Goal: Transaction & Acquisition: Purchase product/service

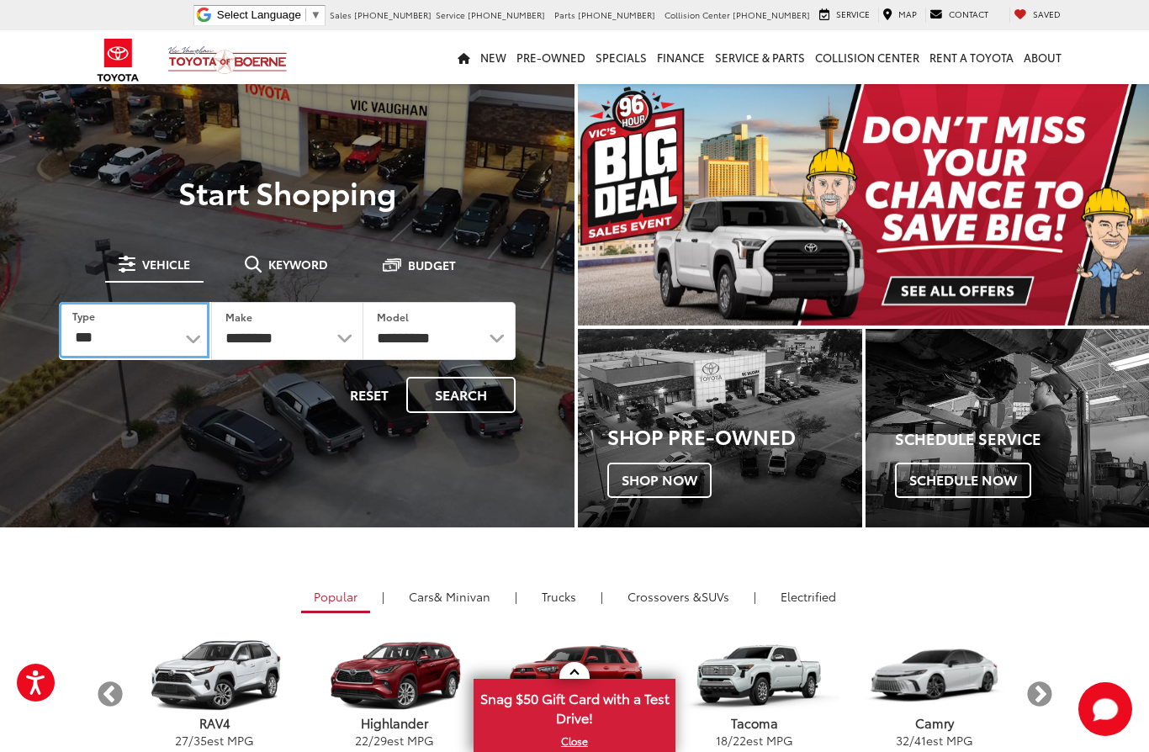
click at [98, 342] on select "*** *** **** *********" at bounding box center [134, 330] width 151 height 56
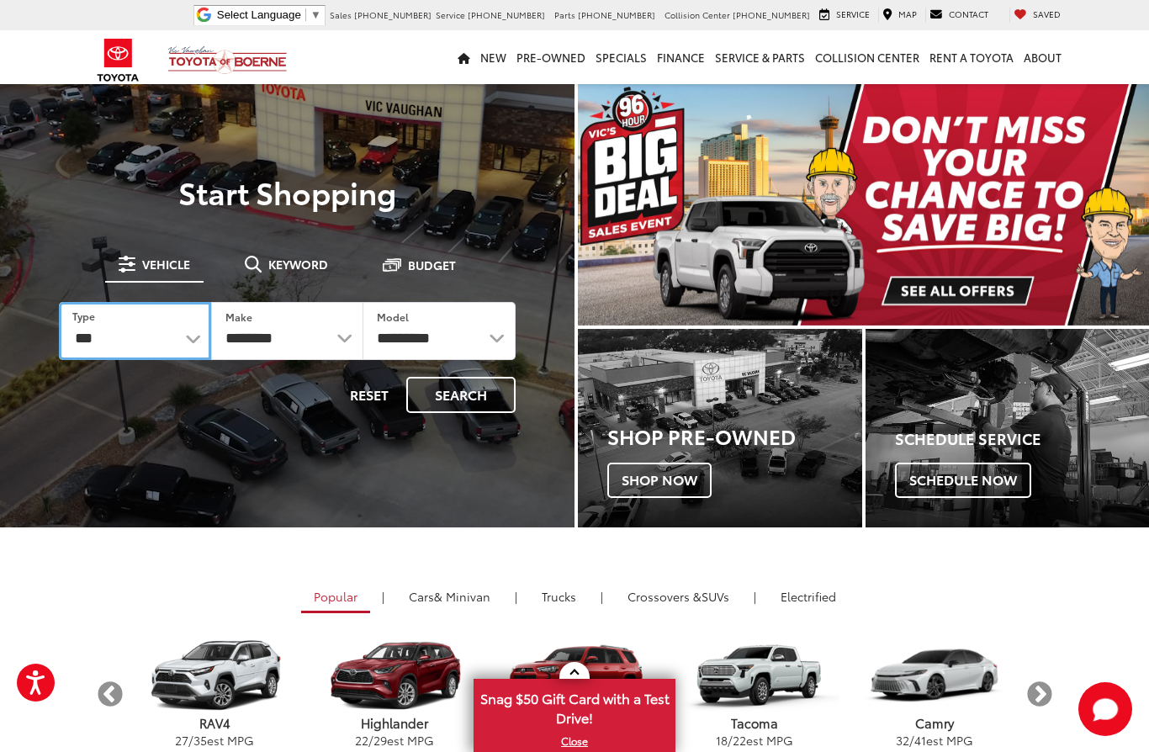
select select "******"
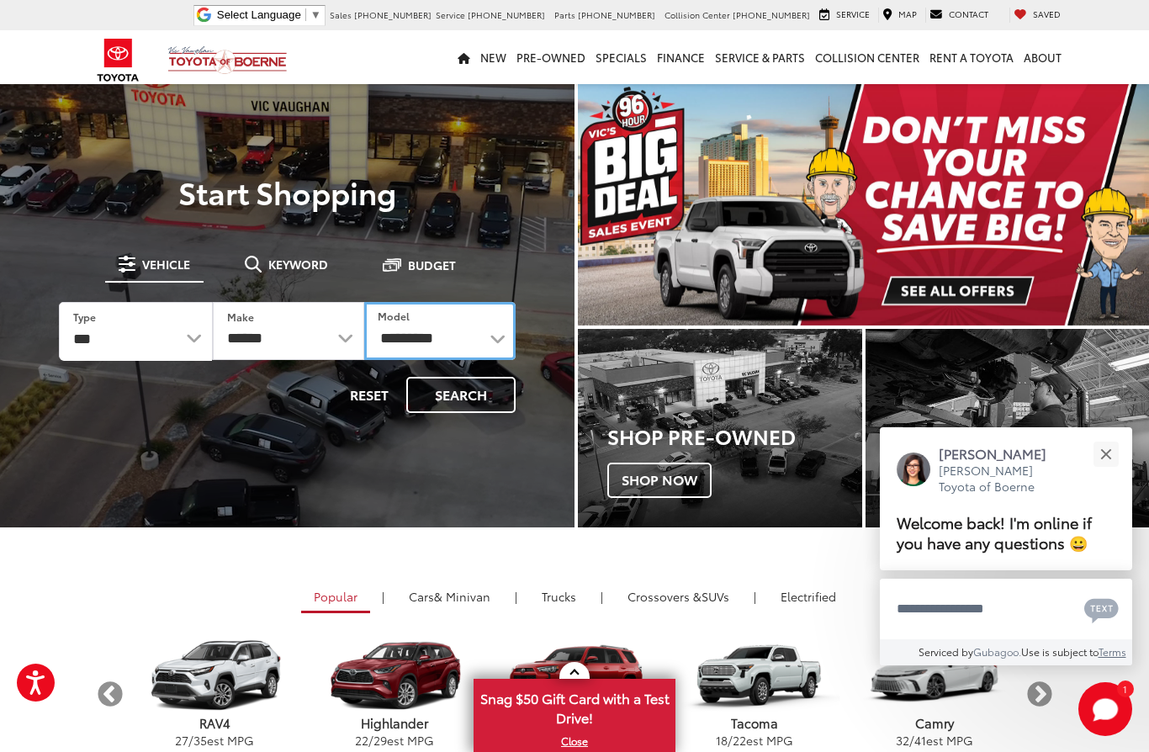
click at [504, 334] on select "**********" at bounding box center [439, 331] width 151 height 58
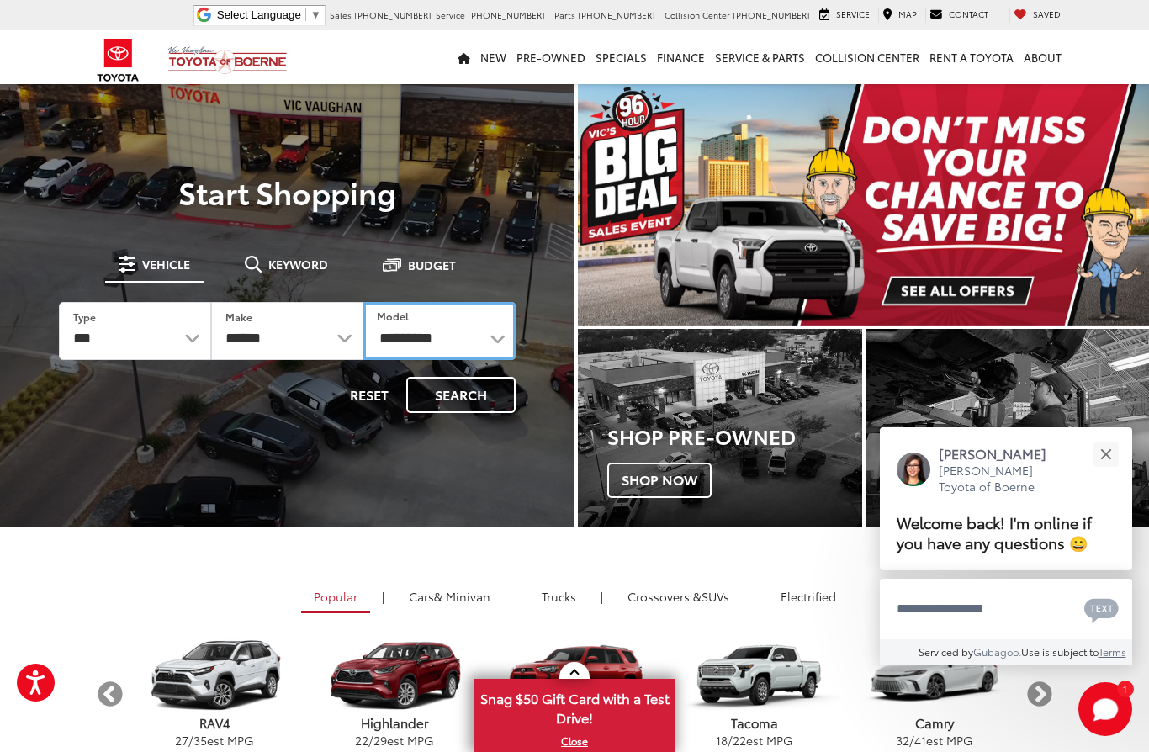
select select "**********"
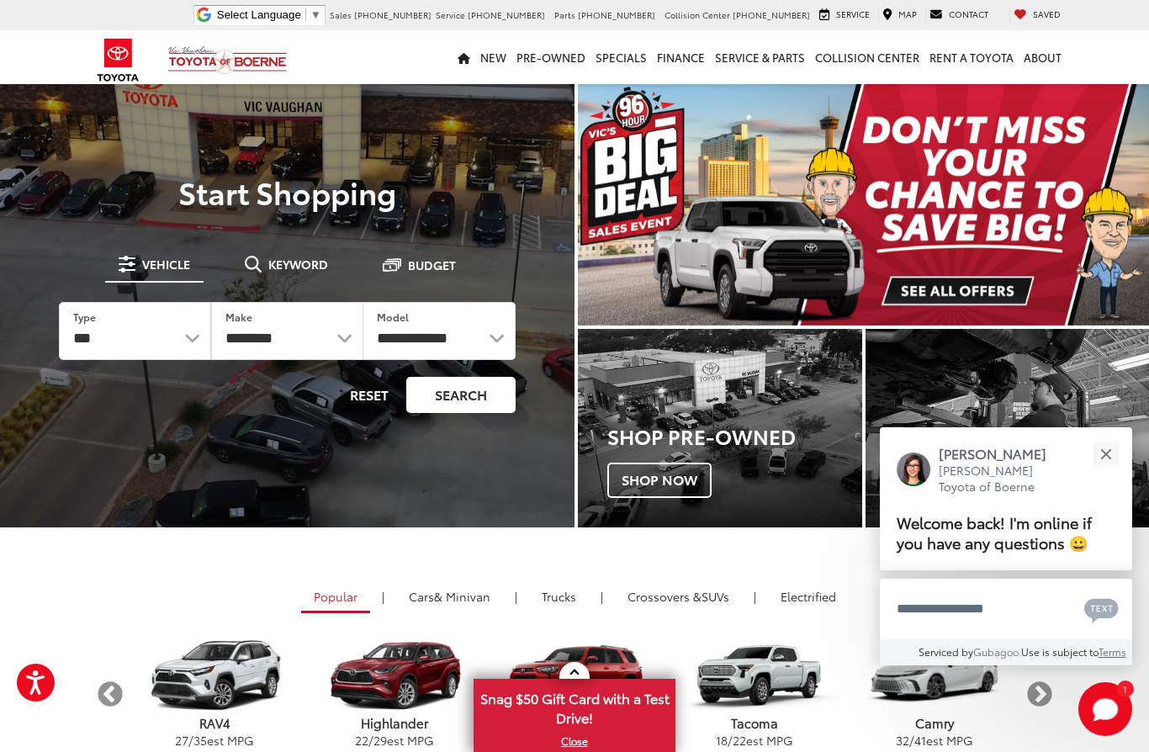
click at [491, 399] on button "Search" at bounding box center [460, 395] width 109 height 36
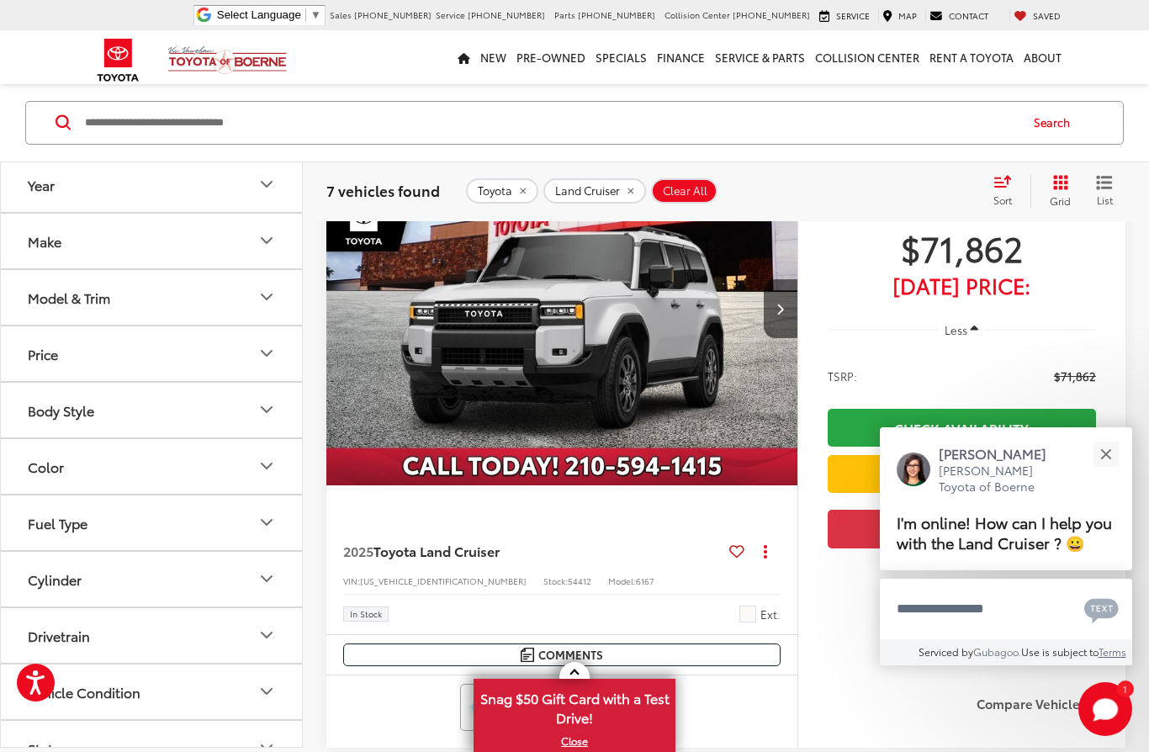
scroll to position [233, 0]
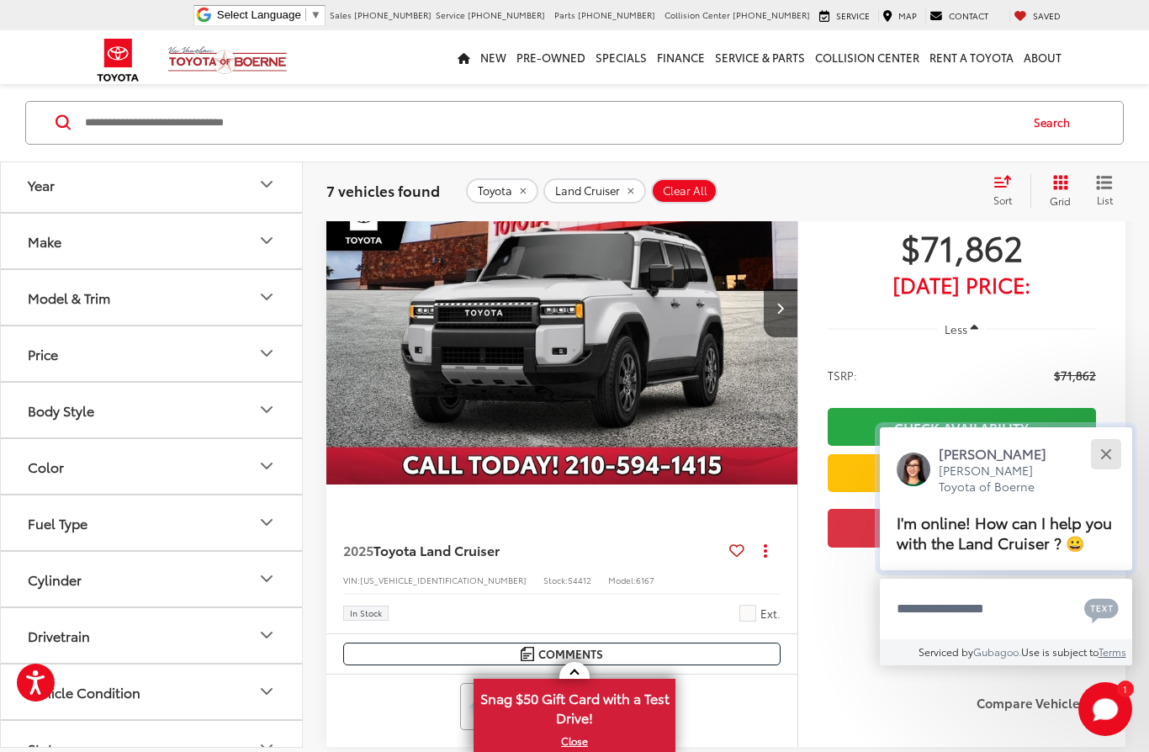
click at [1122, 472] on button "Close" at bounding box center [1106, 454] width 36 height 36
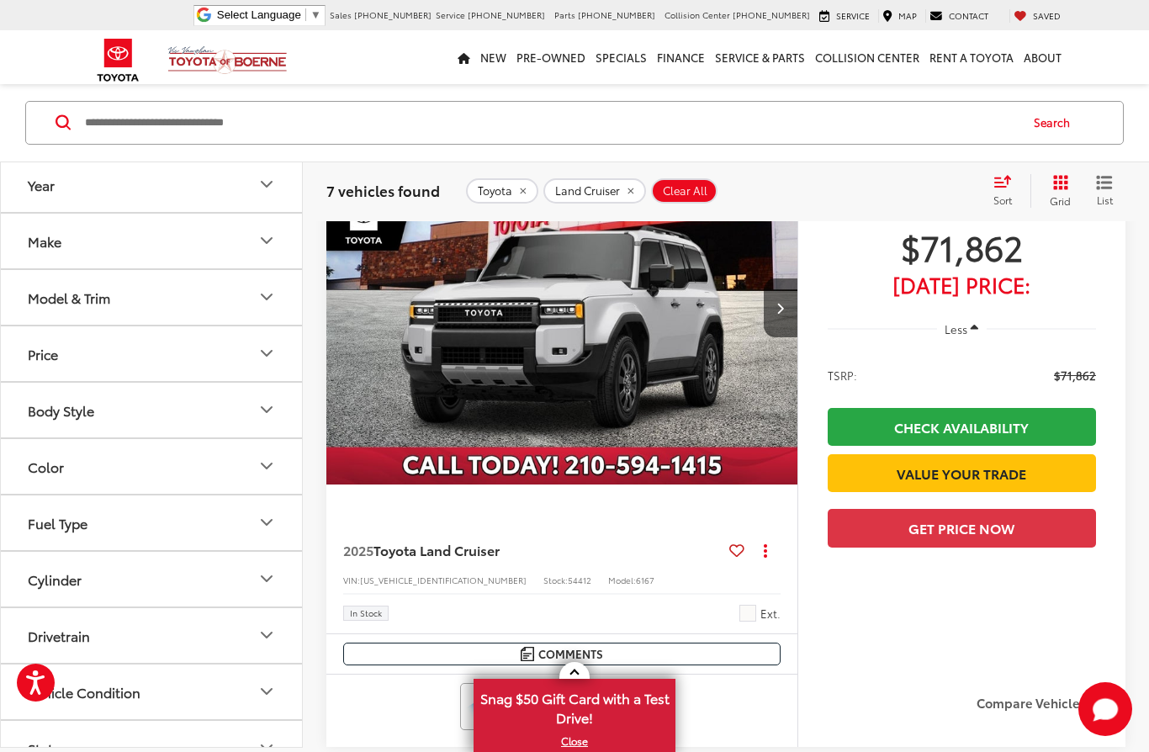
click at [1117, 507] on div "$71,862 Today's Price: Less TSRP: $71,862 Check Availability Value Your Trade G…" at bounding box center [962, 407] width 328 height 552
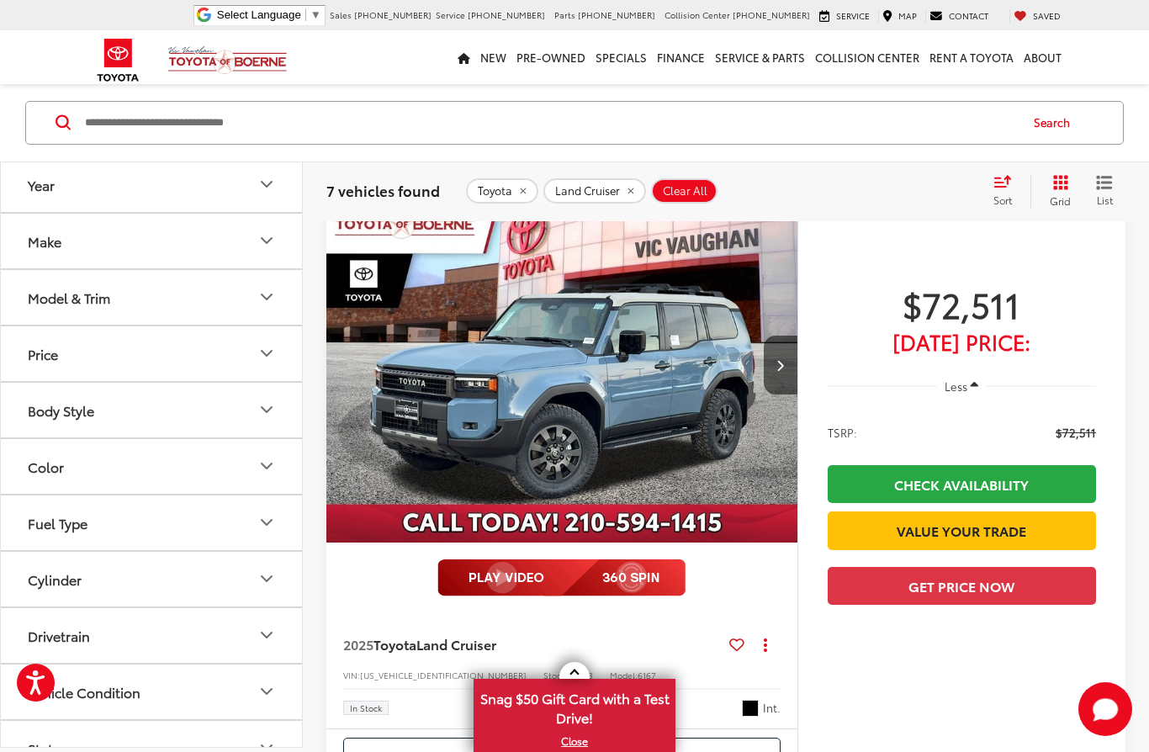
scroll to position [827, 0]
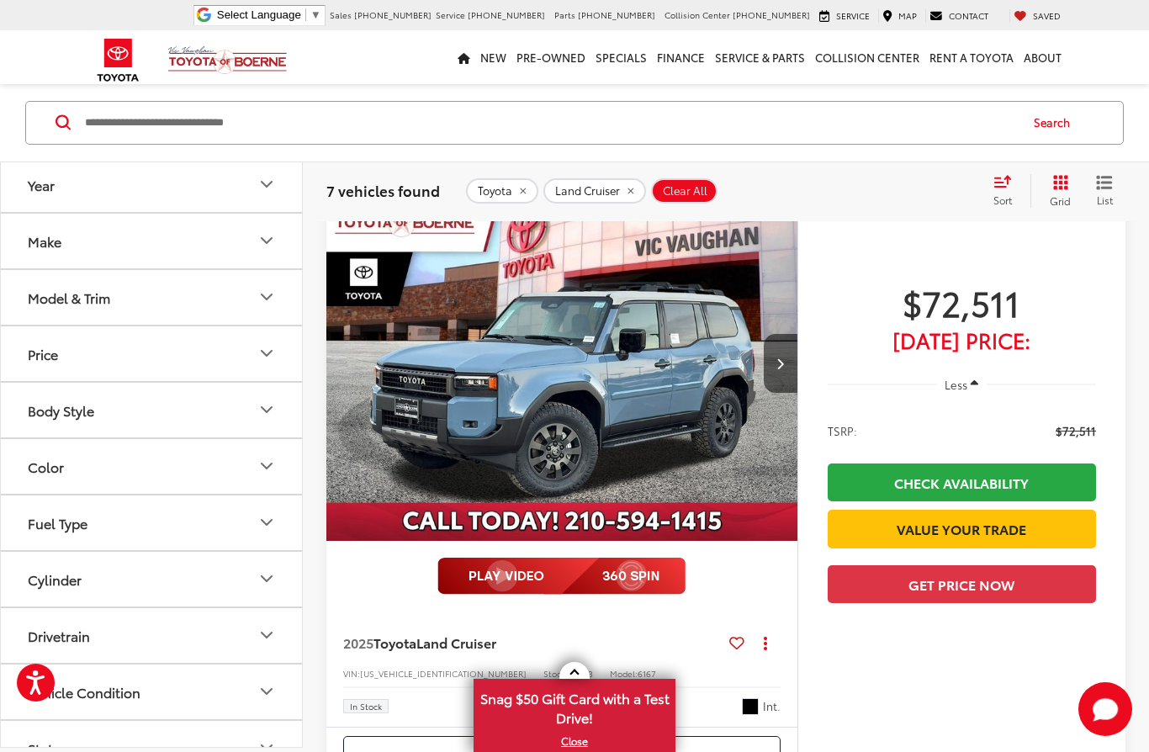
click at [973, 383] on icon "button" at bounding box center [975, 384] width 8 height 13
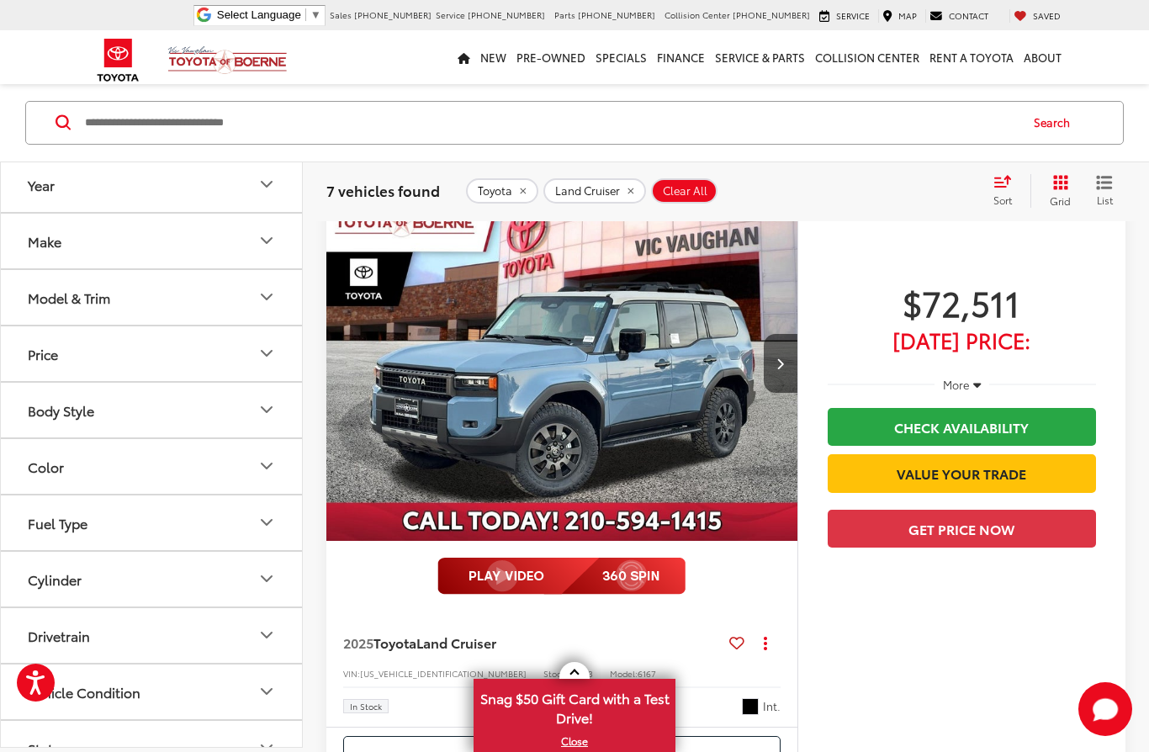
scroll to position [809, 0]
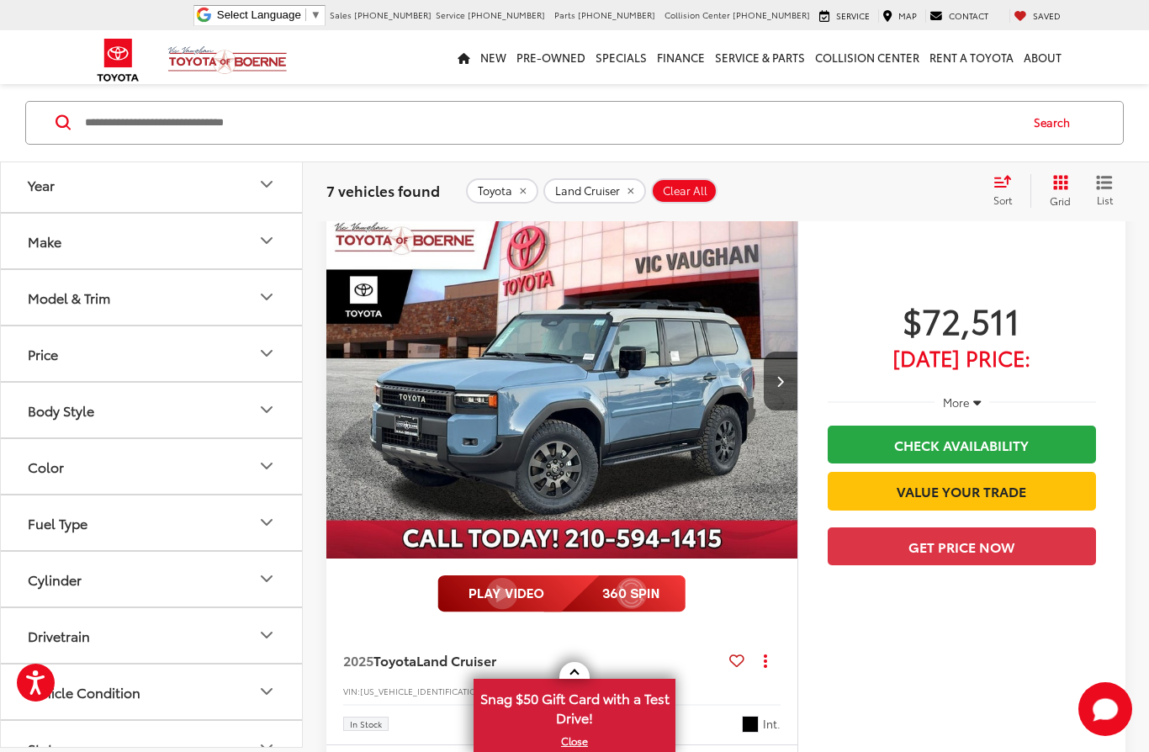
click at [968, 406] on span "More" at bounding box center [956, 402] width 27 height 15
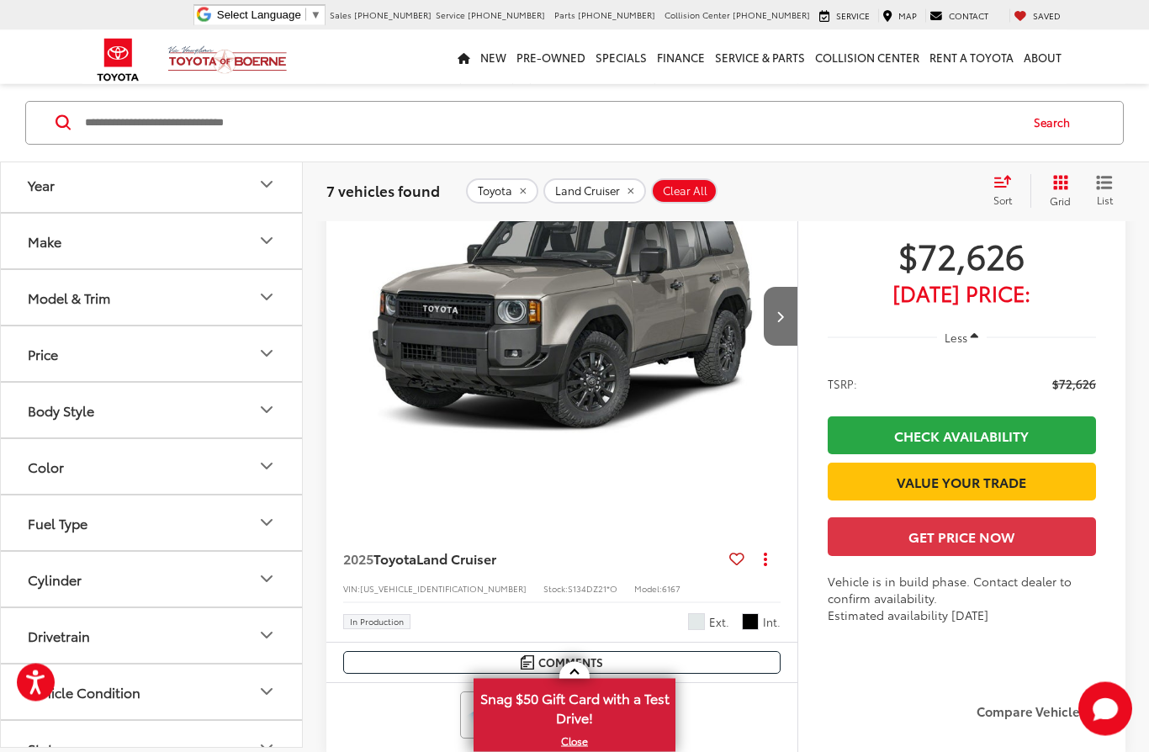
scroll to position [4182, 0]
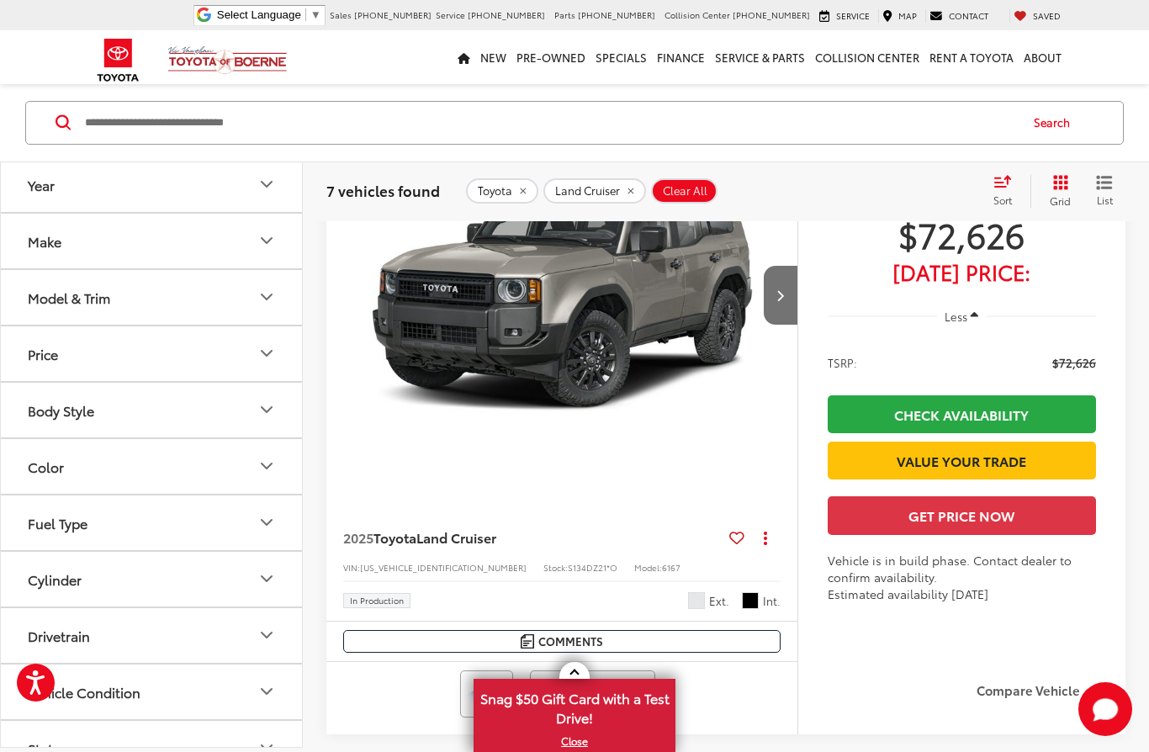
click at [46, 311] on button "Model & Trim" at bounding box center [152, 297] width 303 height 55
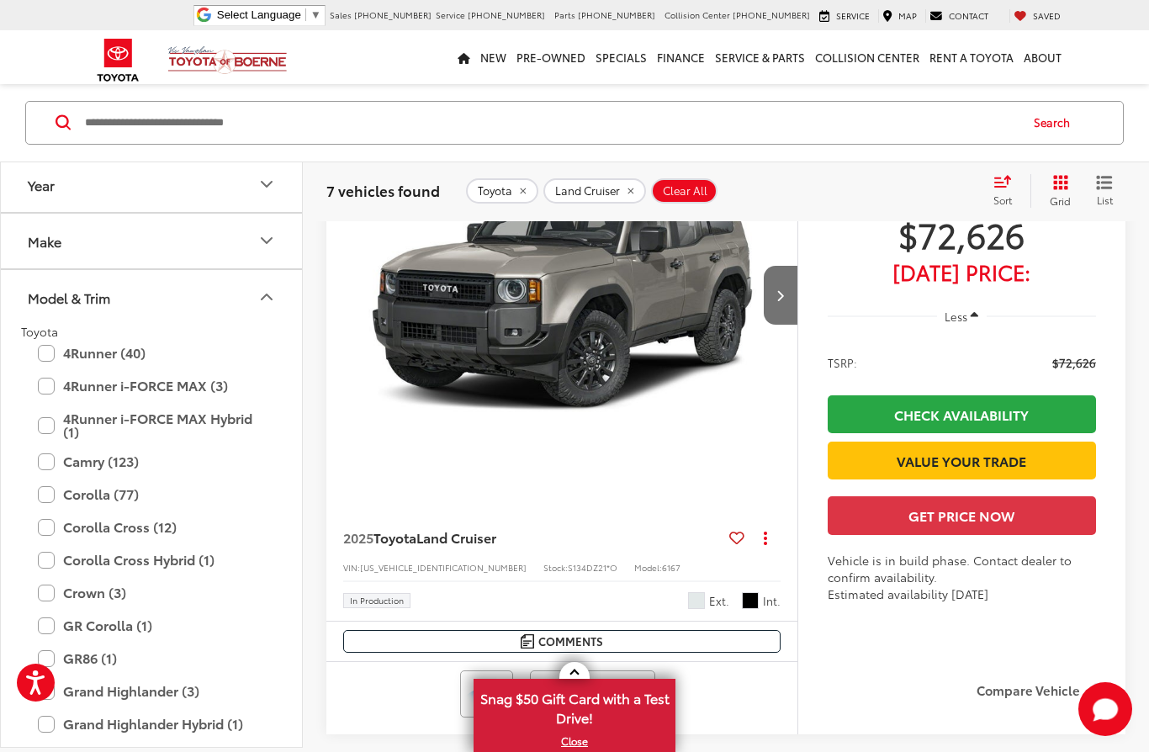
click at [45, 308] on button "Model & Trim" at bounding box center [152, 297] width 303 height 55
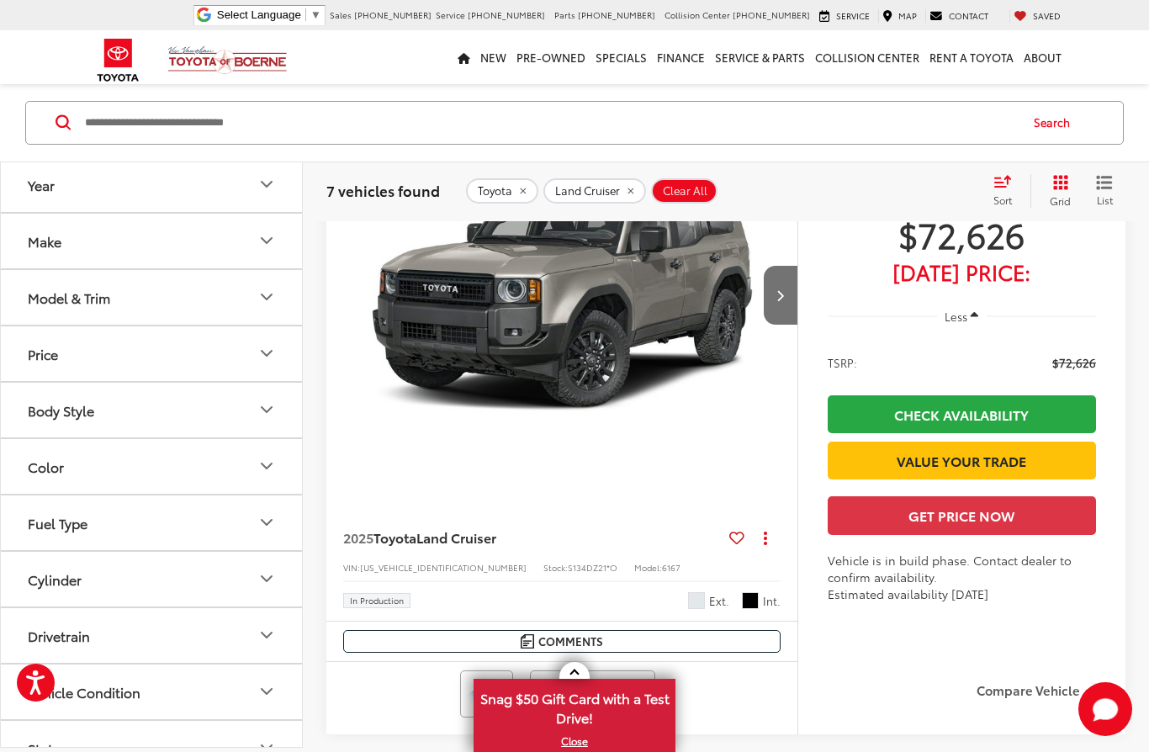
click at [31, 469] on div "Color" at bounding box center [46, 467] width 36 height 16
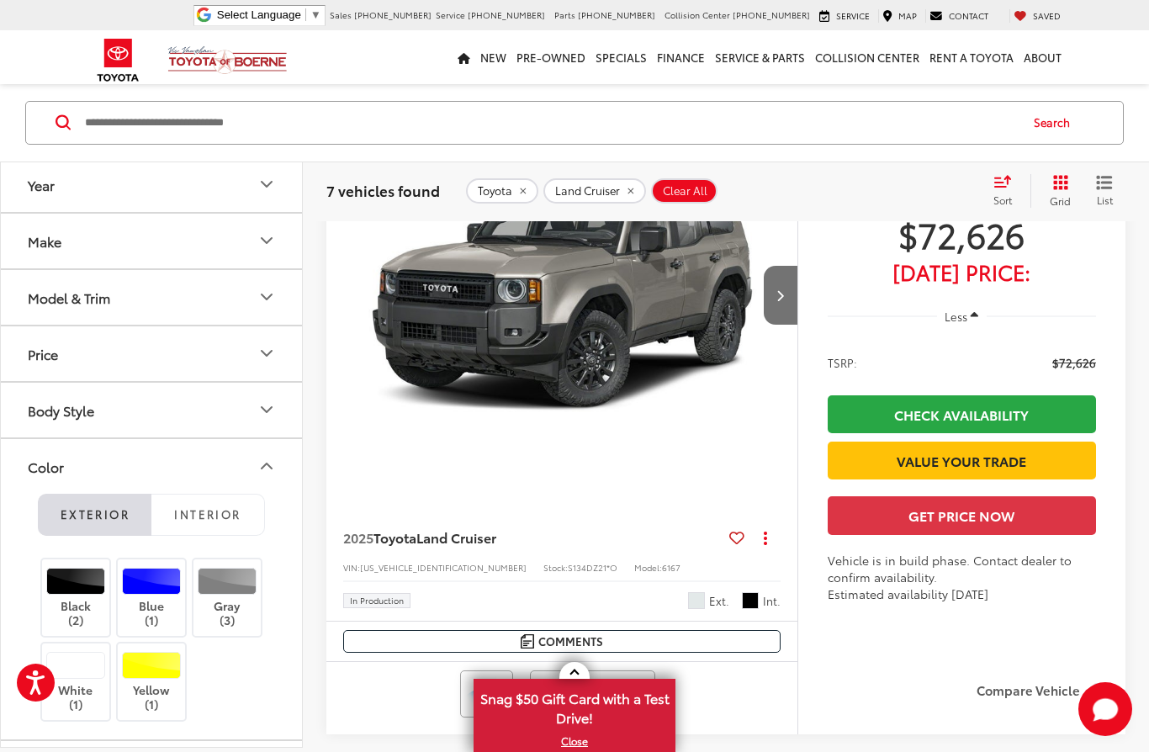
click at [27, 470] on button "Color" at bounding box center [152, 466] width 303 height 55
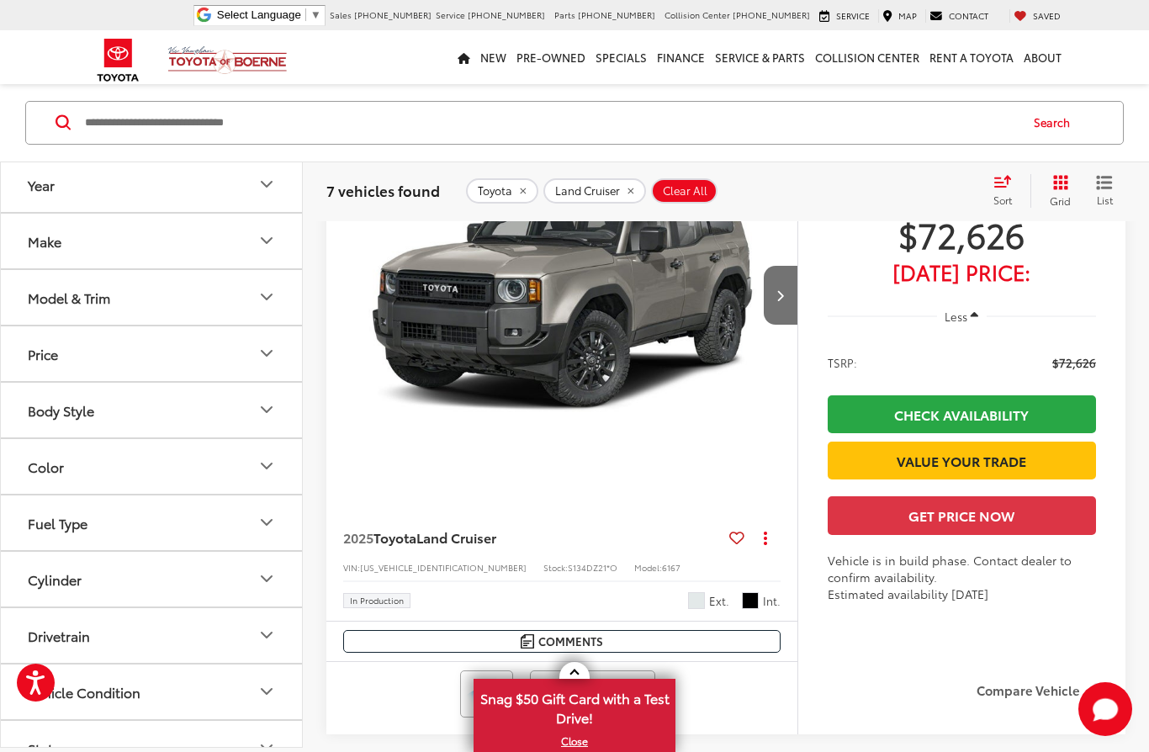
click at [36, 469] on div "Color" at bounding box center [46, 467] width 36 height 16
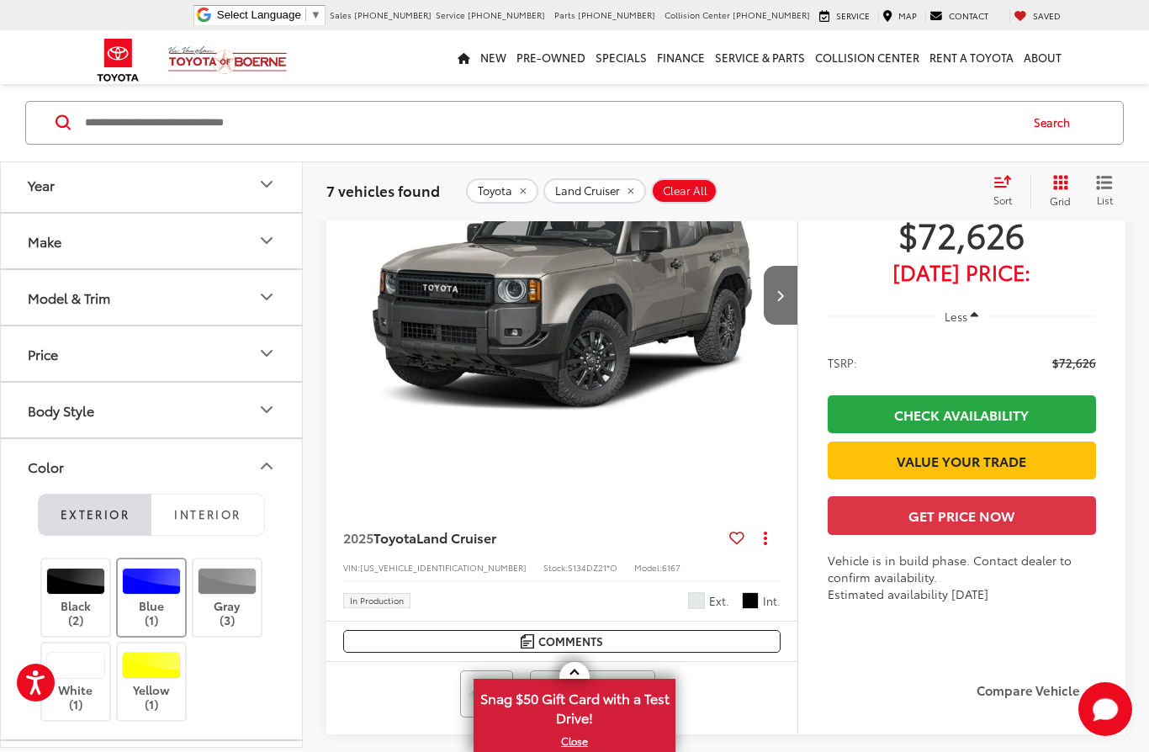
click at [141, 581] on div at bounding box center [152, 581] width 60 height 27
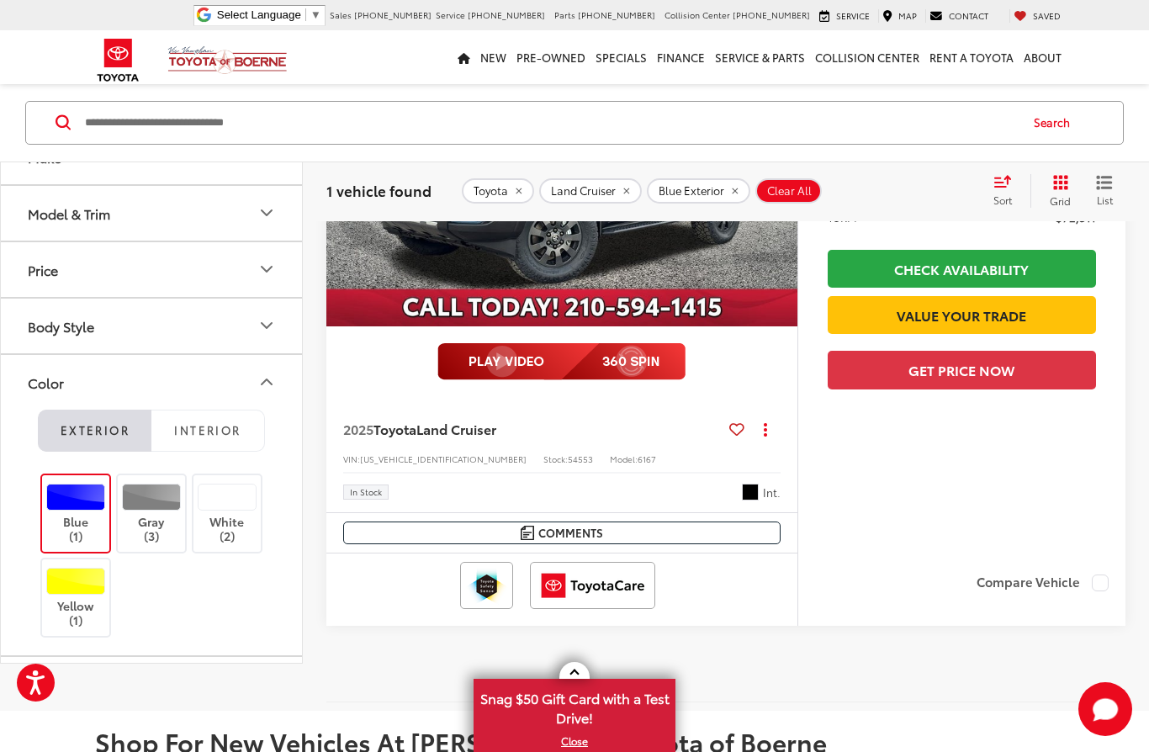
scroll to position [405, 0]
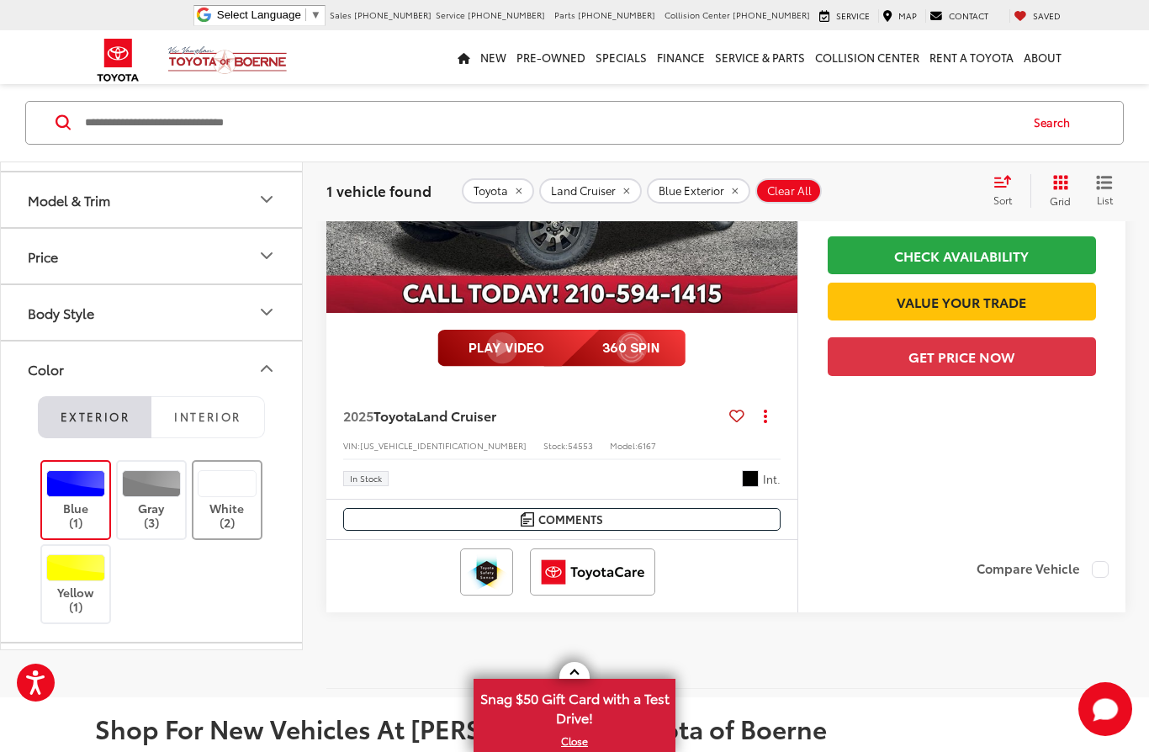
click at [231, 470] on label "White (2)" at bounding box center [228, 500] width 68 height 60
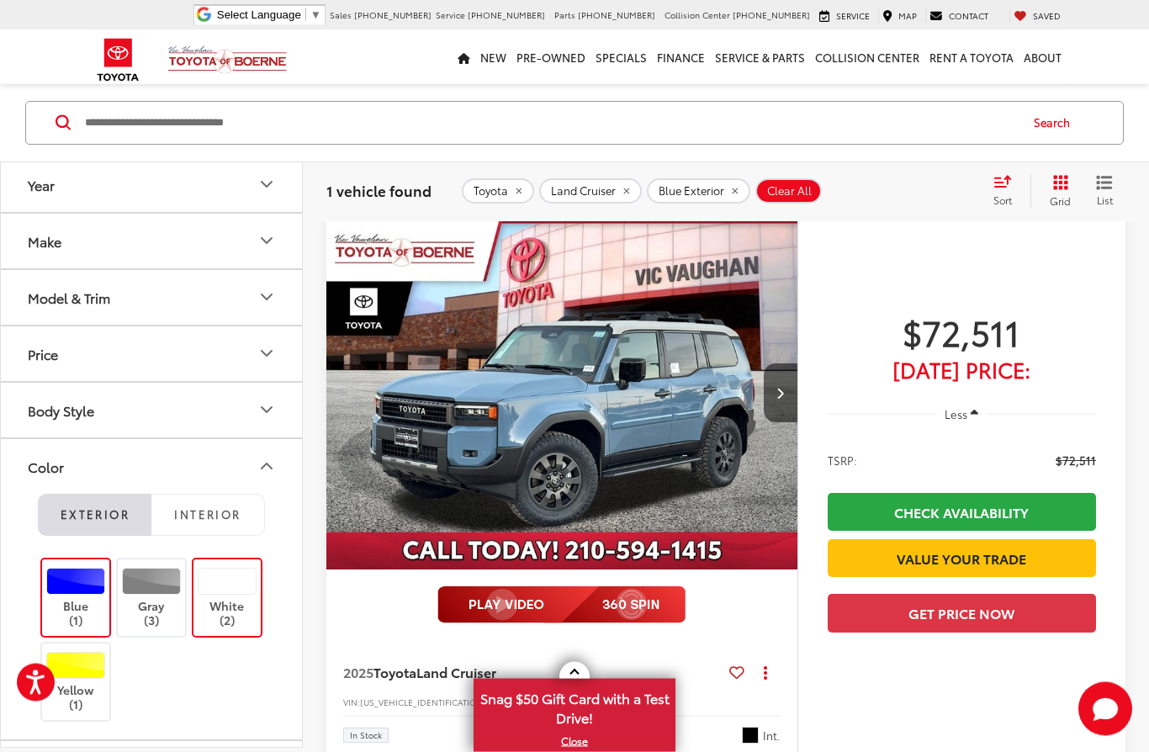
scroll to position [141, 0]
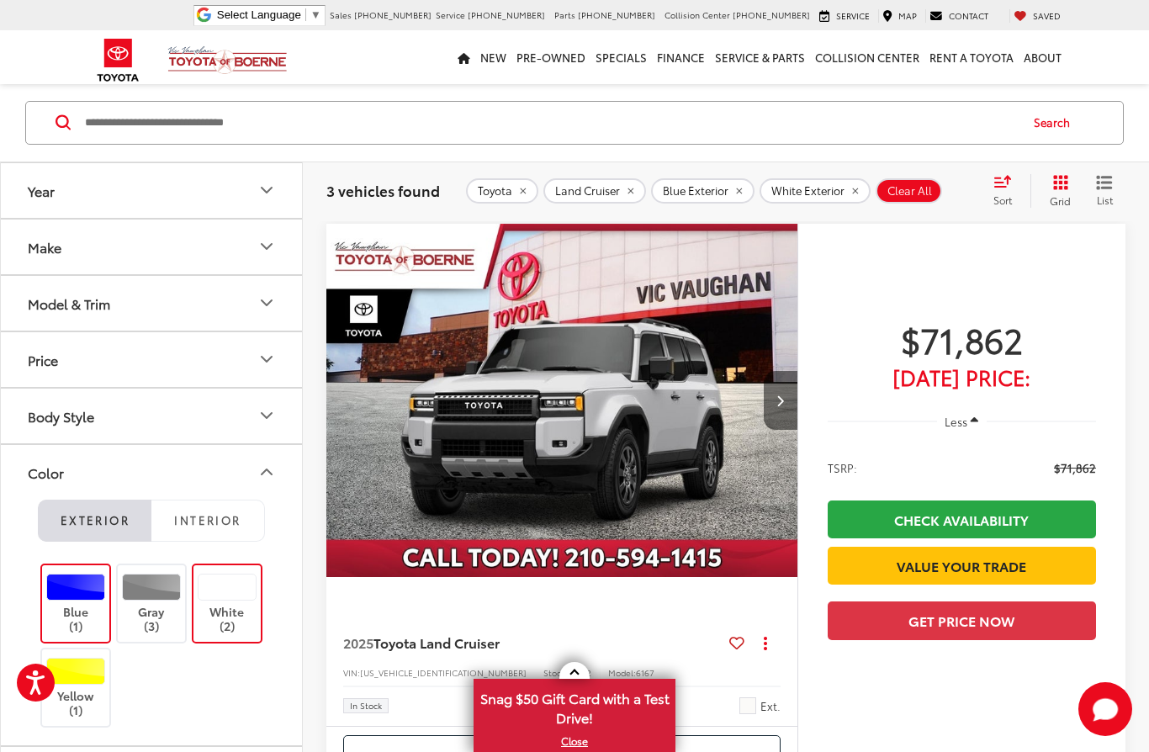
click at [789, 402] on button "Next image" at bounding box center [781, 400] width 34 height 59
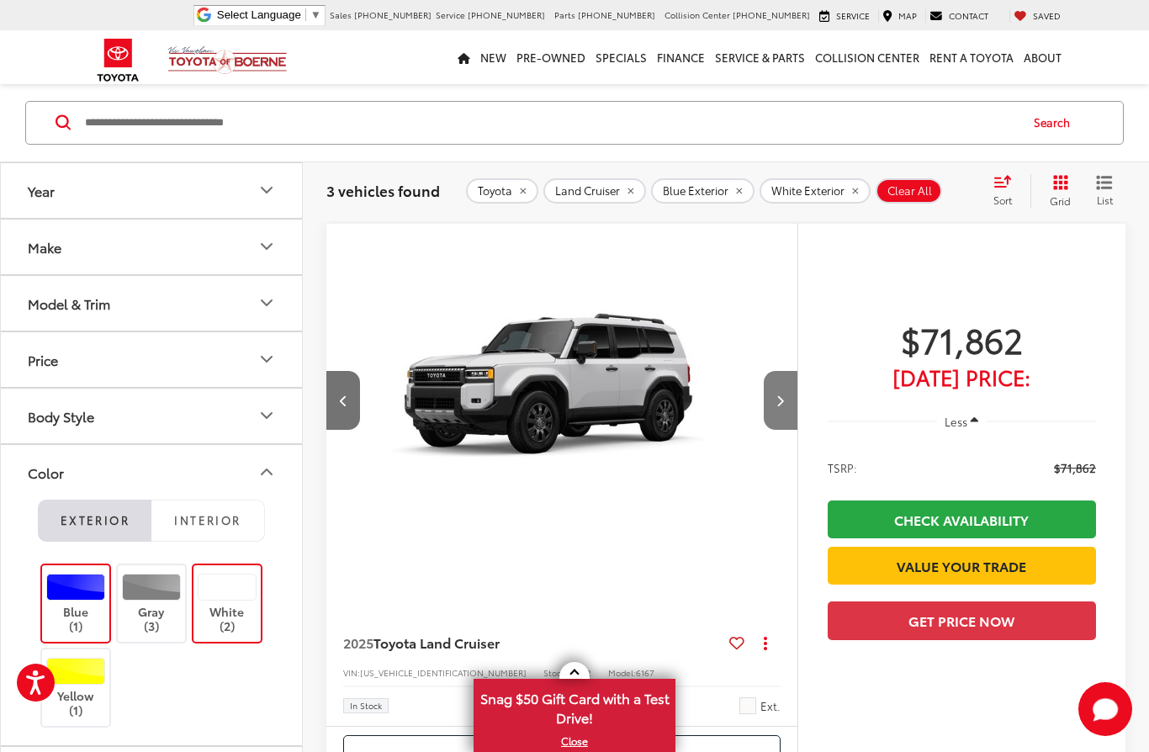
click at [783, 404] on icon "Next image" at bounding box center [781, 401] width 8 height 12
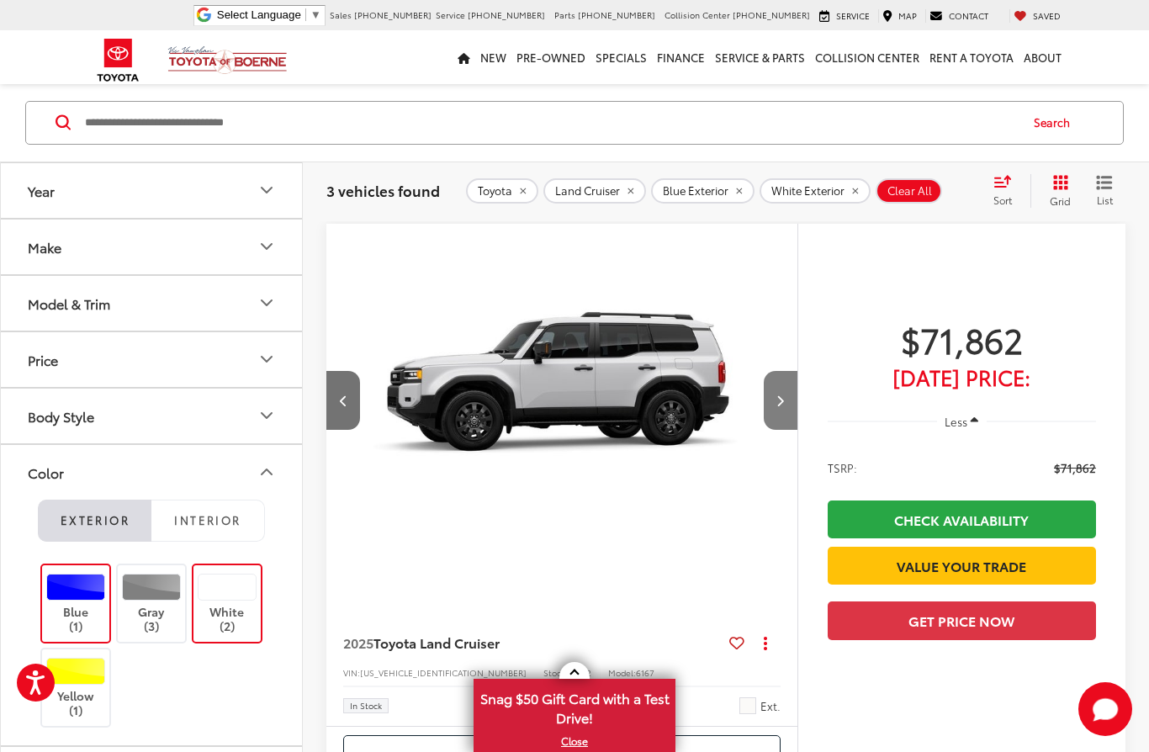
click at [791, 398] on button "Next image" at bounding box center [781, 400] width 34 height 59
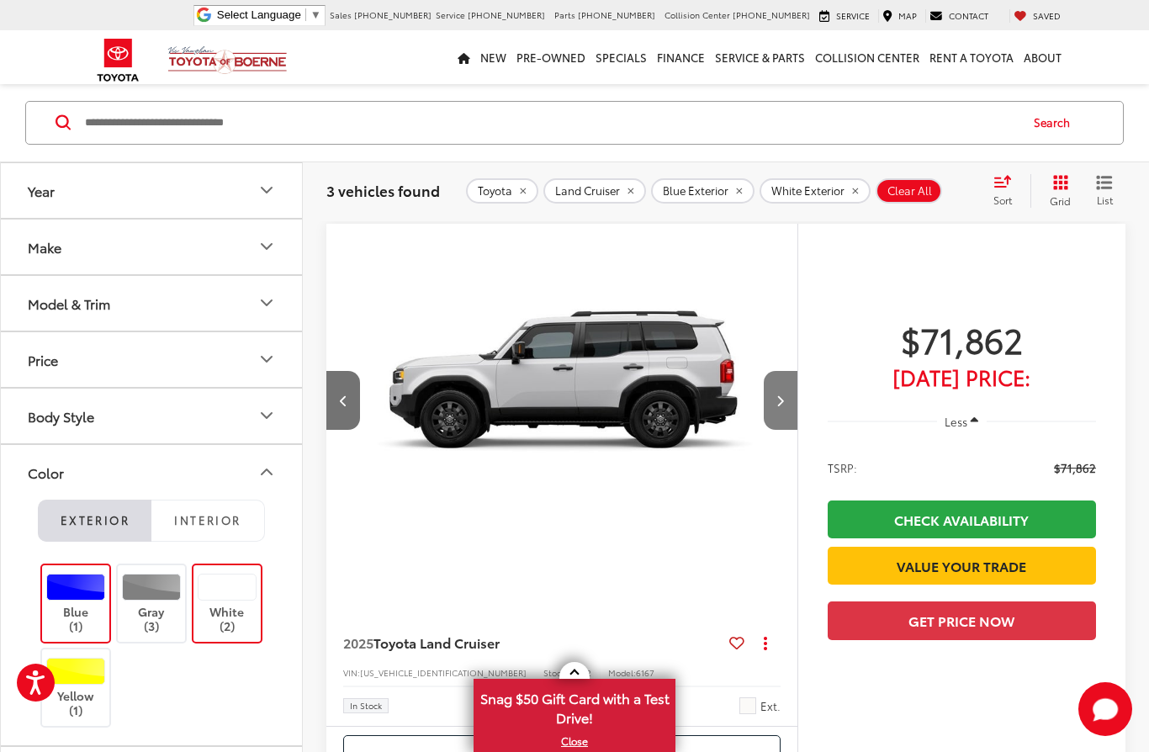
scroll to position [0, 1421]
click at [788, 392] on button "Next image" at bounding box center [781, 400] width 34 height 59
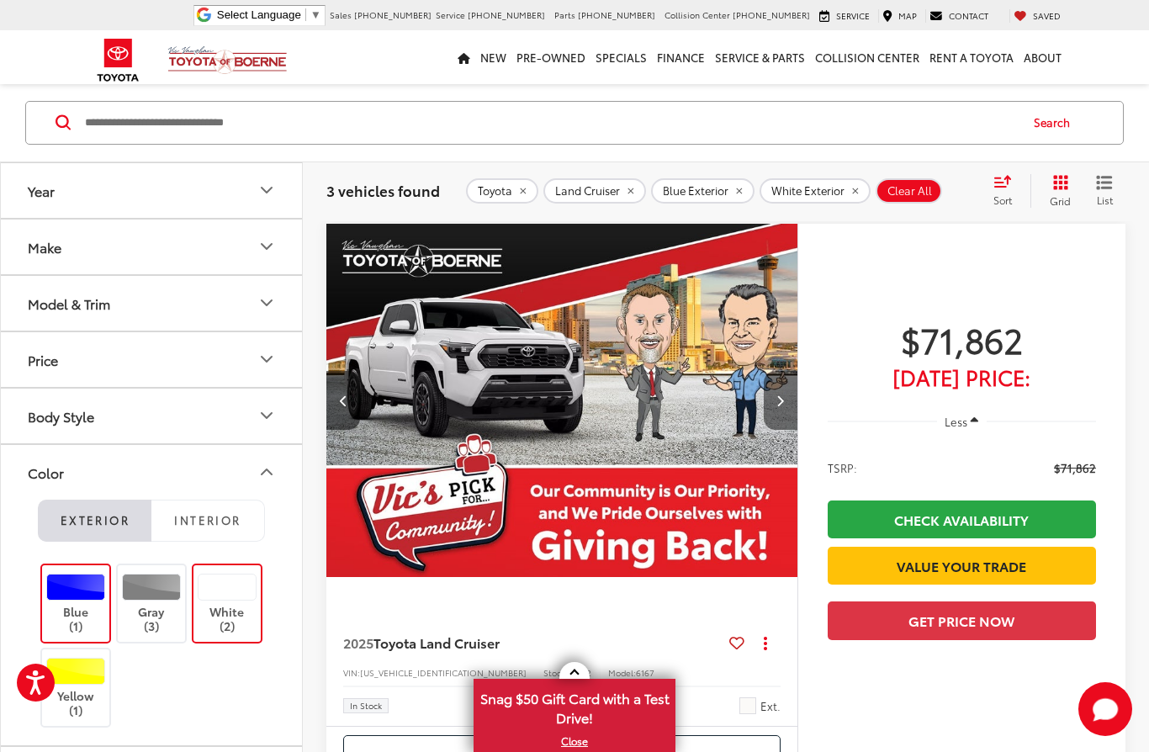
click at [784, 395] on icon "Next image" at bounding box center [781, 401] width 8 height 12
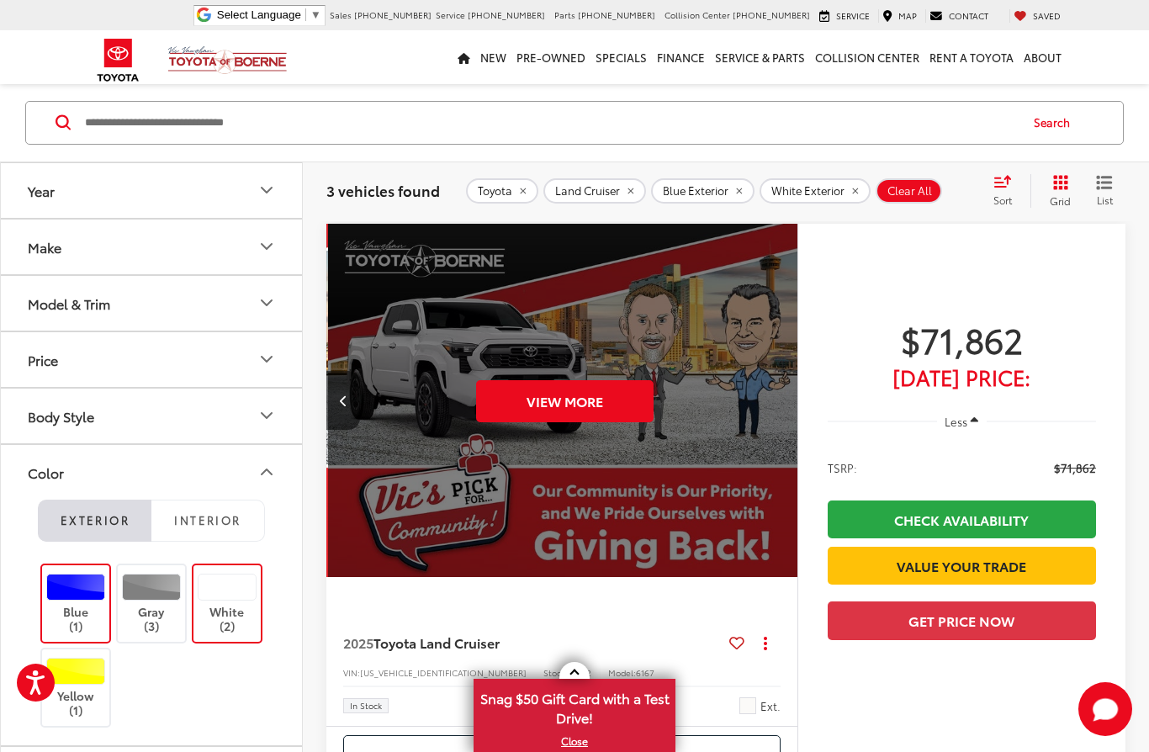
scroll to position [0, 2369]
click at [34, 251] on div "Make" at bounding box center [45, 247] width 34 height 16
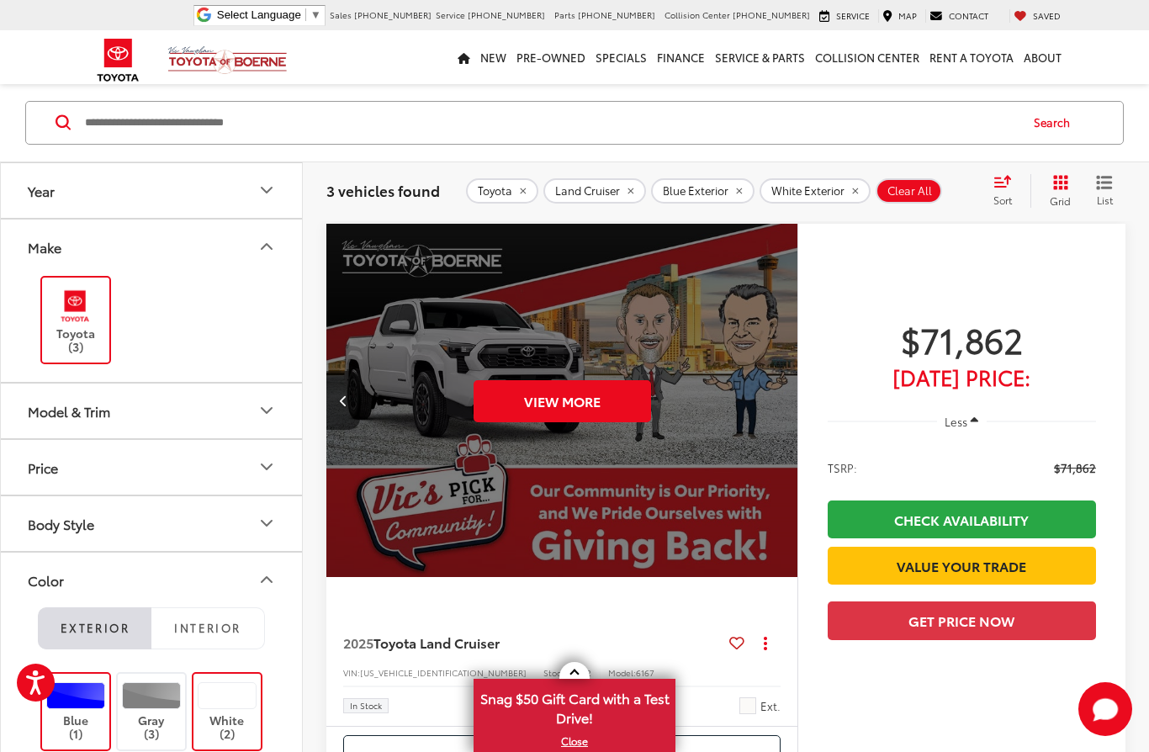
click at [56, 411] on div "Model & Trim" at bounding box center [69, 411] width 82 height 16
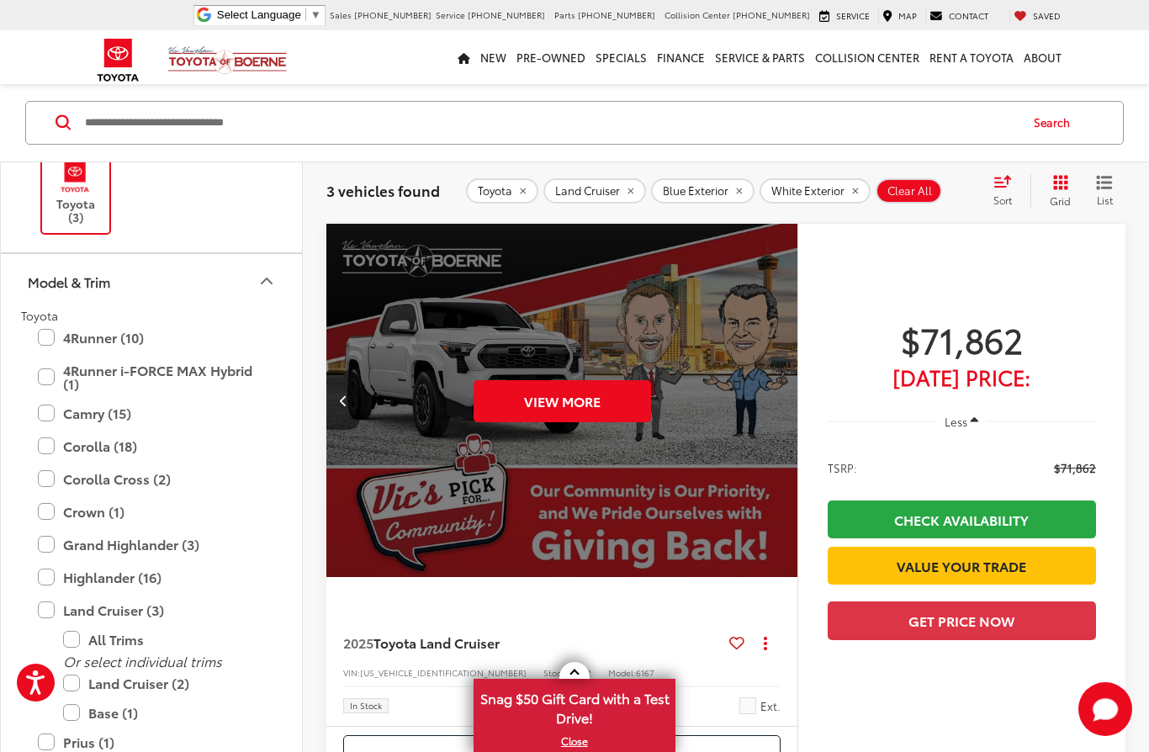
scroll to position [131, 0]
click at [41, 613] on label "Land Cruiser (3)" at bounding box center [151, 608] width 227 height 29
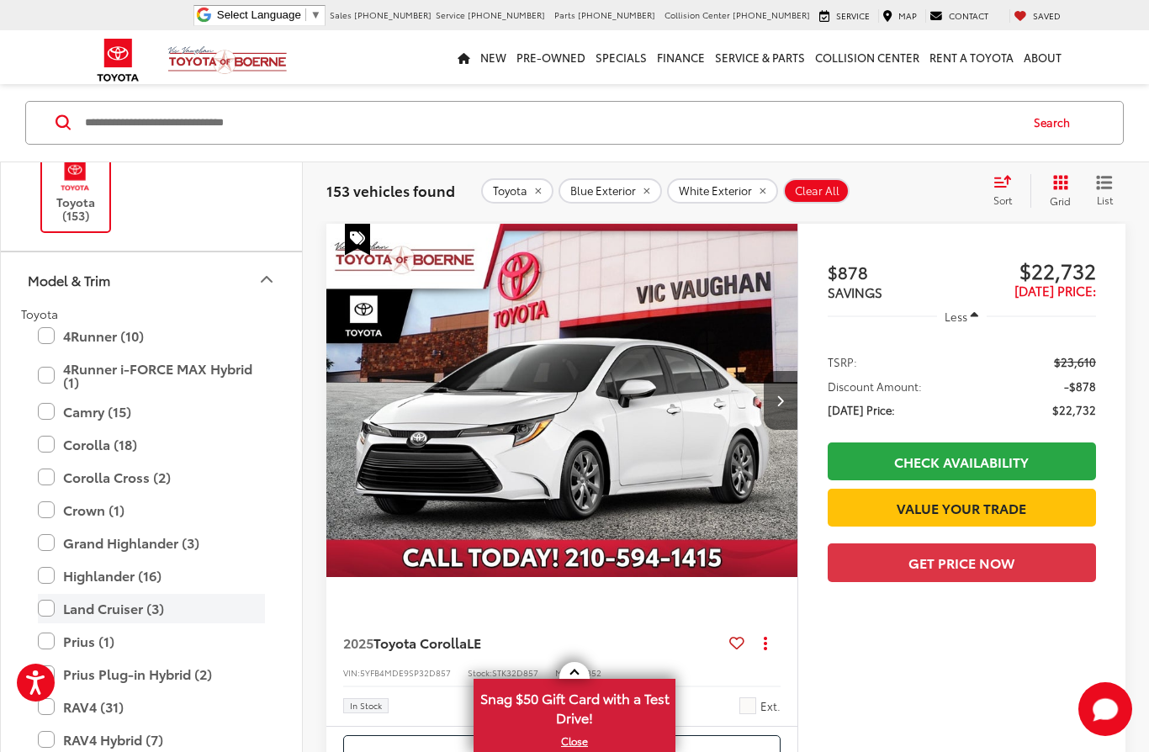
click at [46, 611] on label "Land Cruiser (3)" at bounding box center [151, 608] width 227 height 29
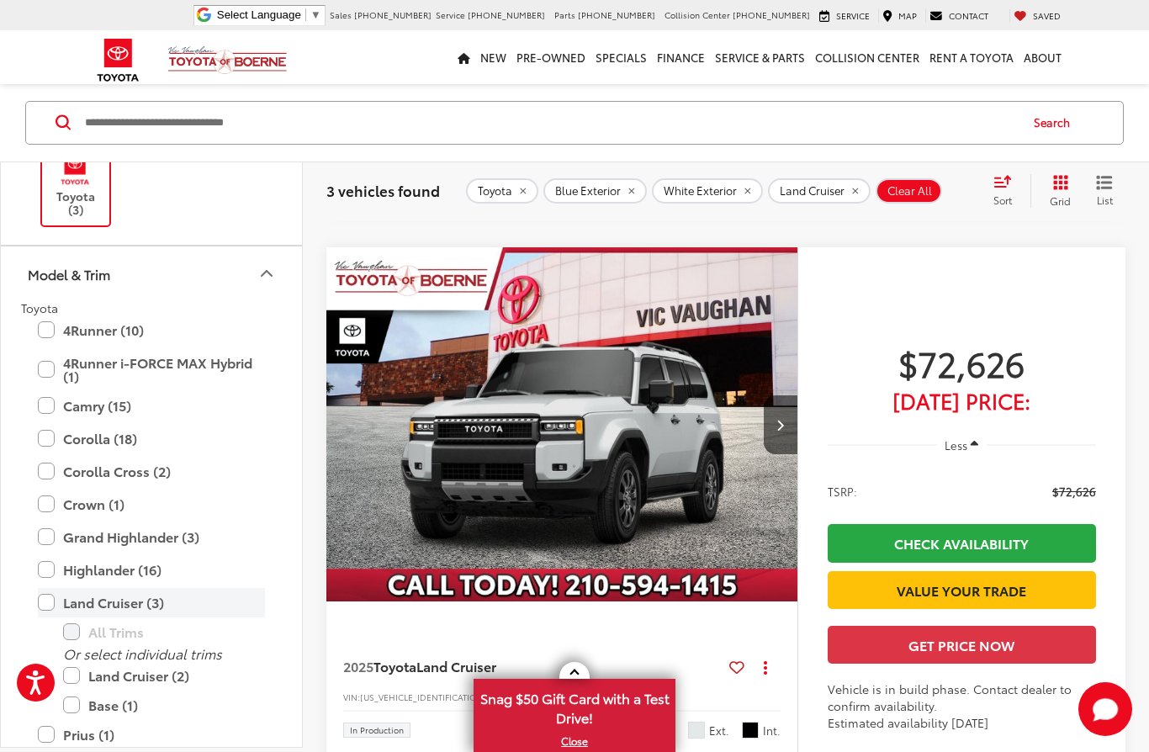
scroll to position [1452, 0]
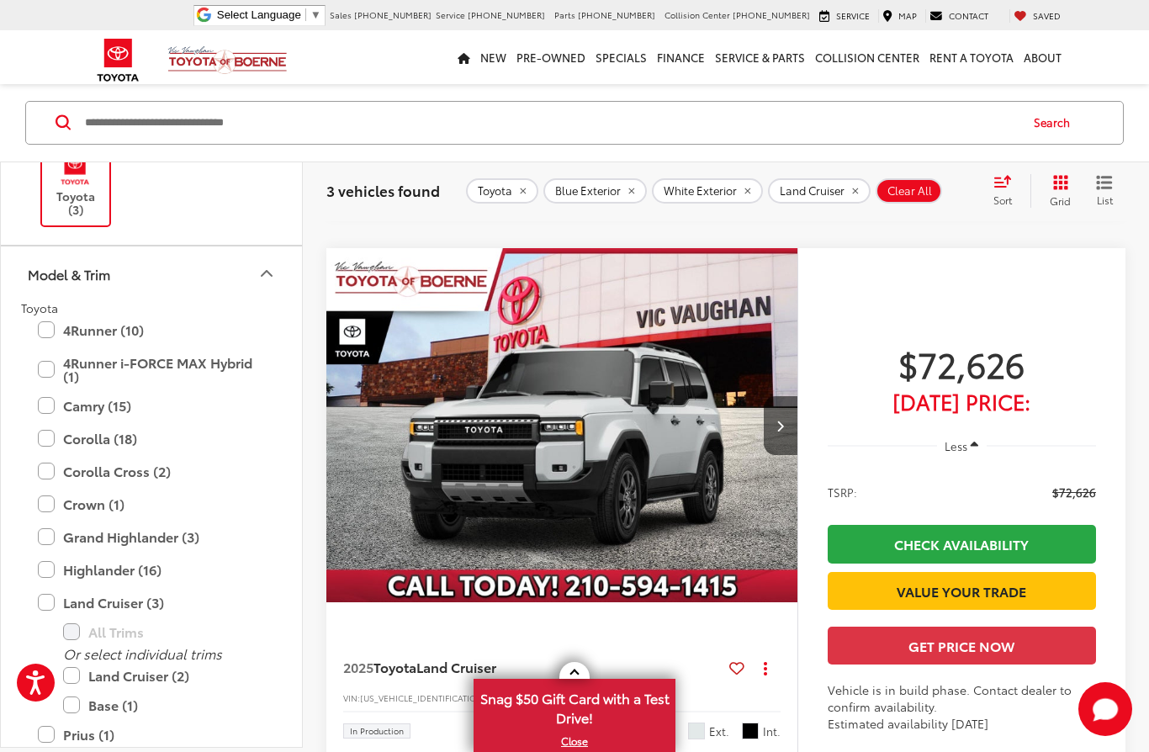
click at [262, 267] on icon "Model & Trim" at bounding box center [267, 273] width 20 height 20
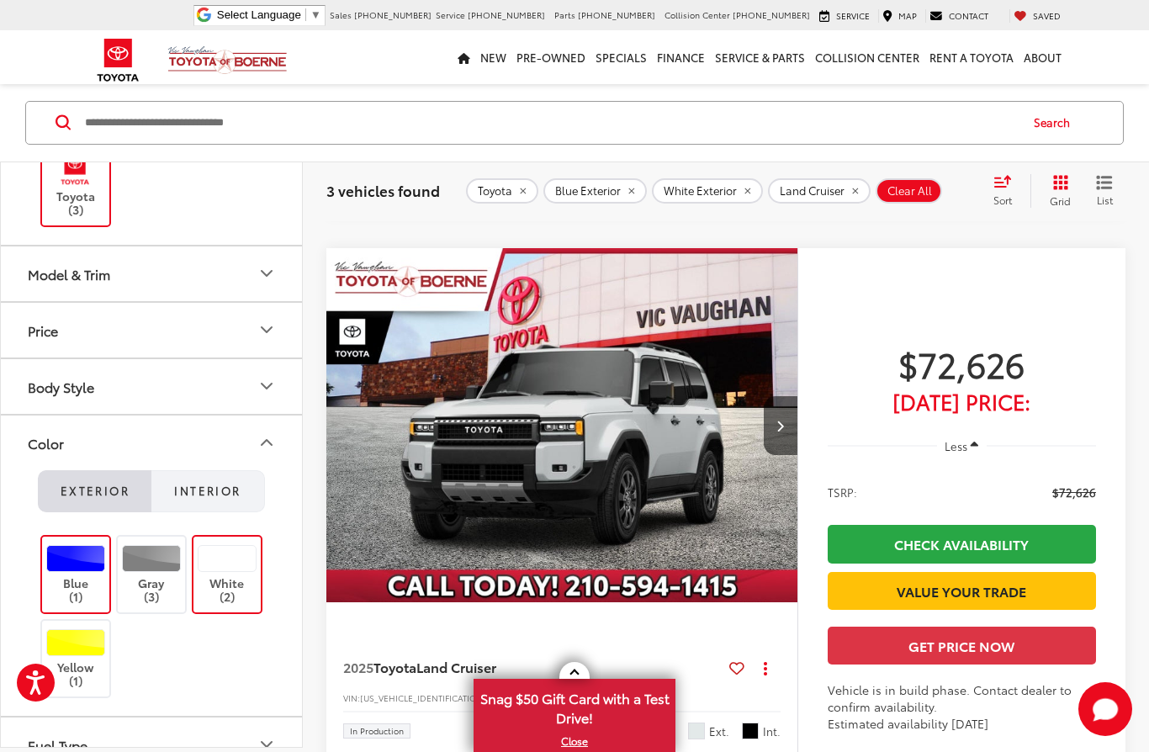
click at [194, 492] on span "Interior" at bounding box center [207, 490] width 66 height 15
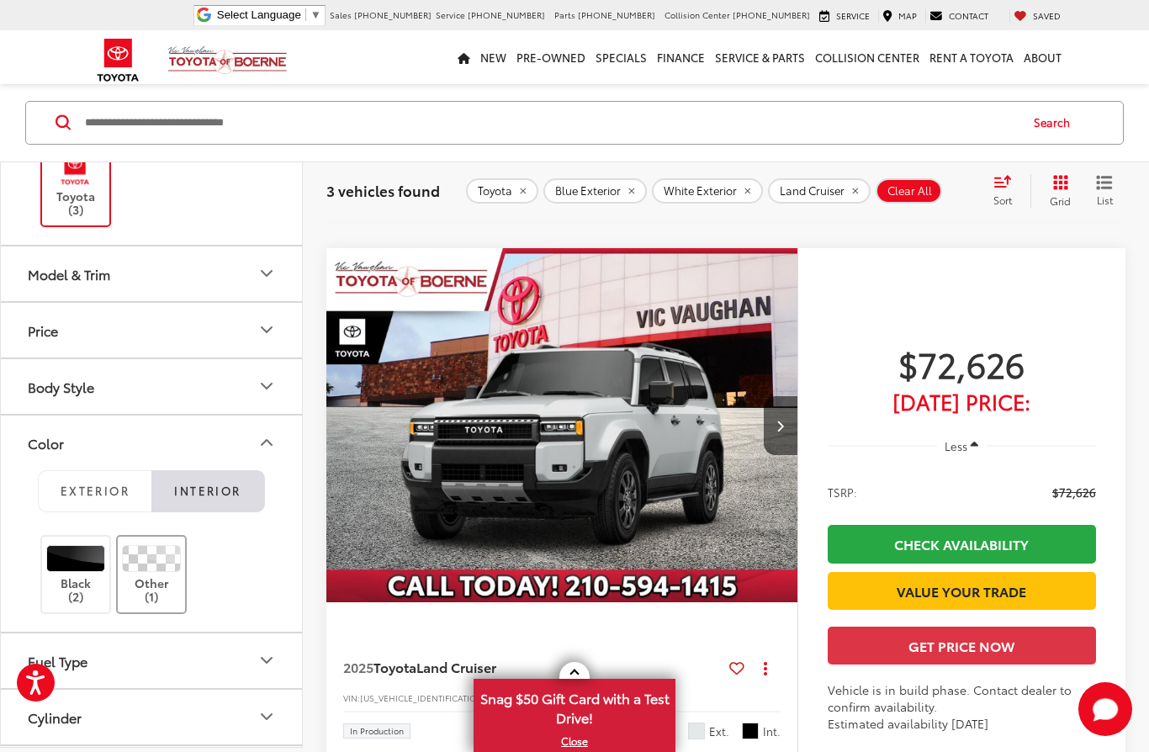
click at [153, 568] on div at bounding box center [152, 558] width 60 height 27
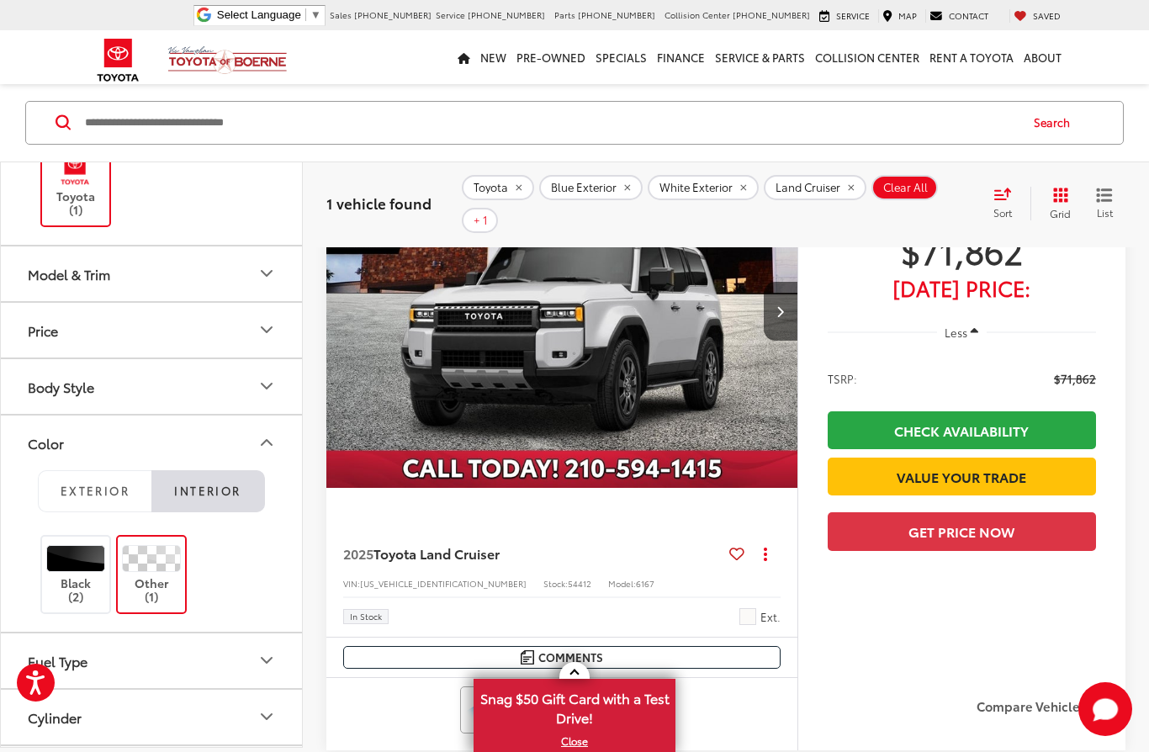
scroll to position [149, 0]
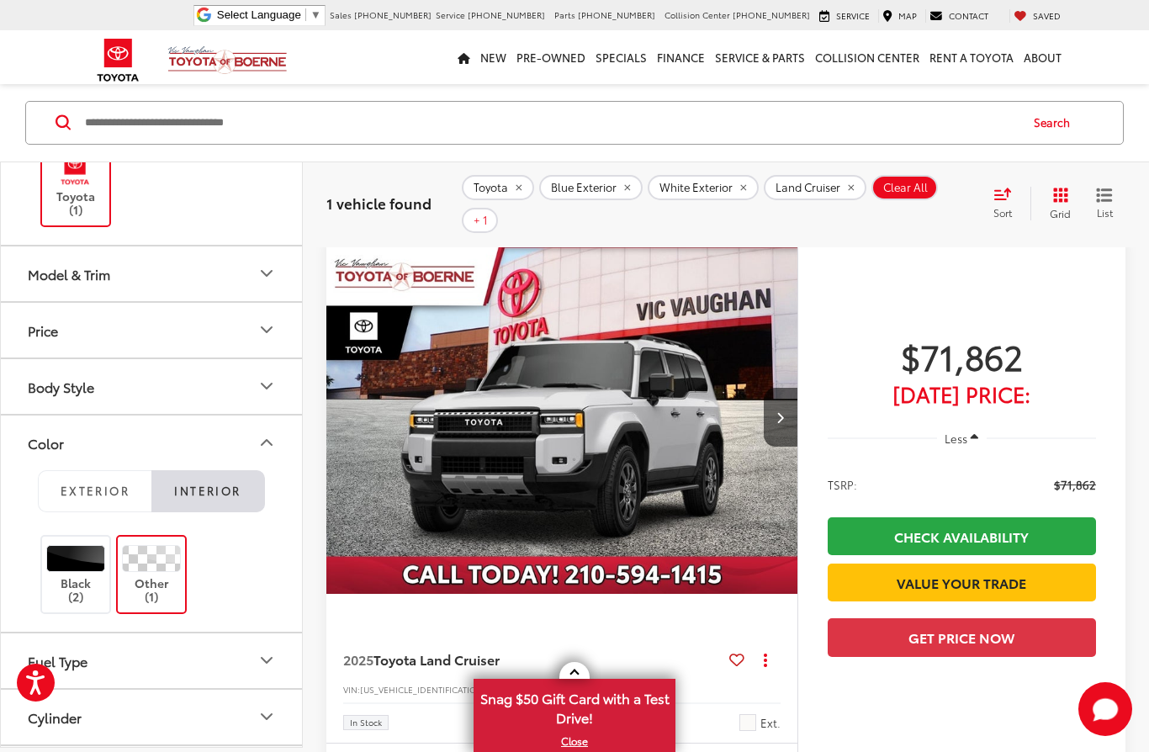
click at [411, 420] on img "2025 Toyota Land Cruiser Base 0" at bounding box center [563, 418] width 474 height 355
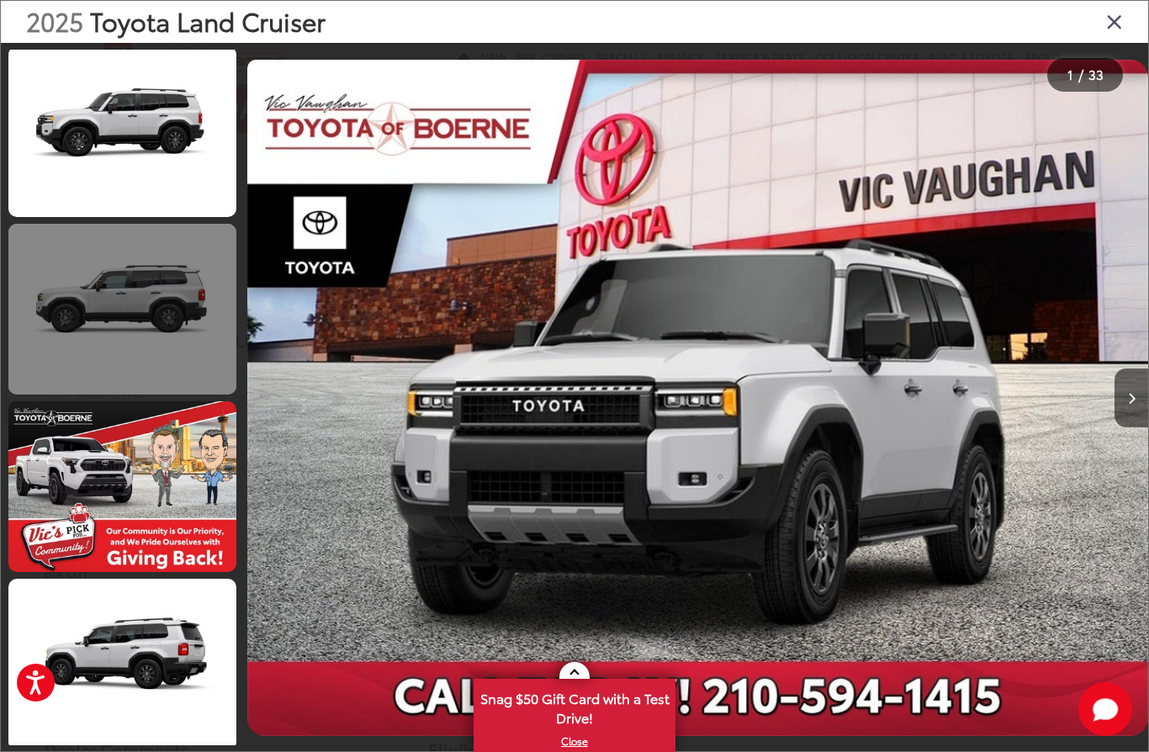
click at [94, 332] on link at bounding box center [122, 309] width 228 height 171
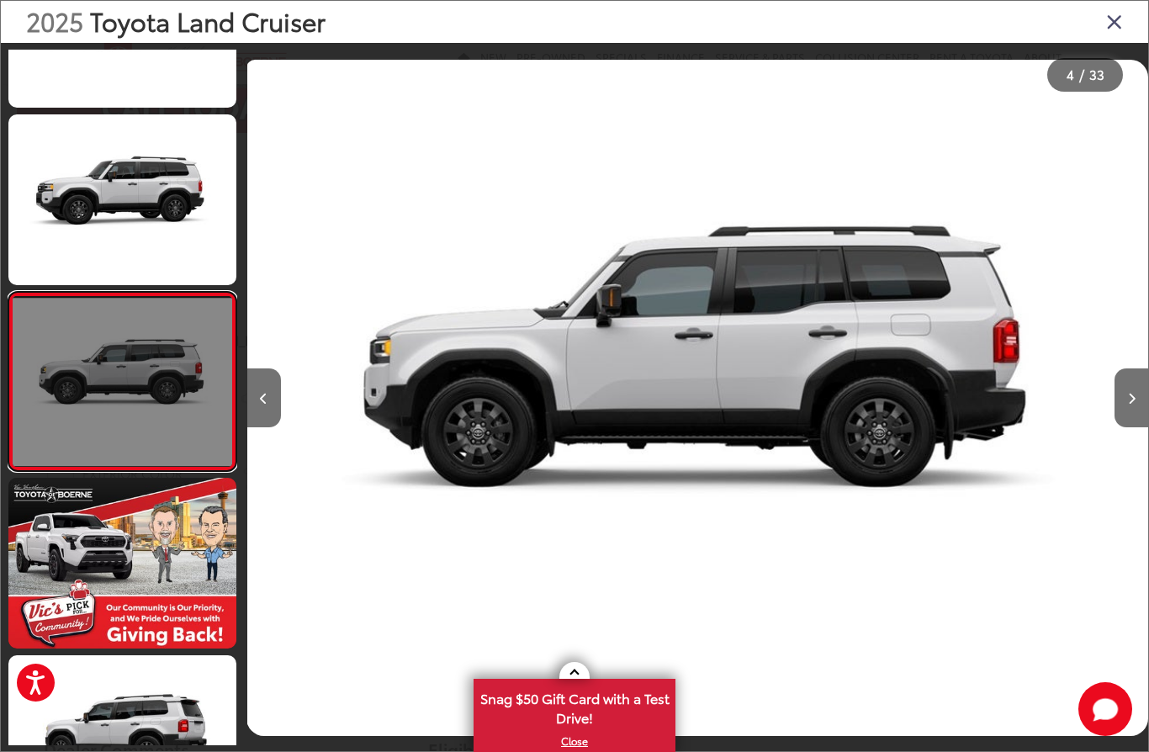
scroll to position [287, 0]
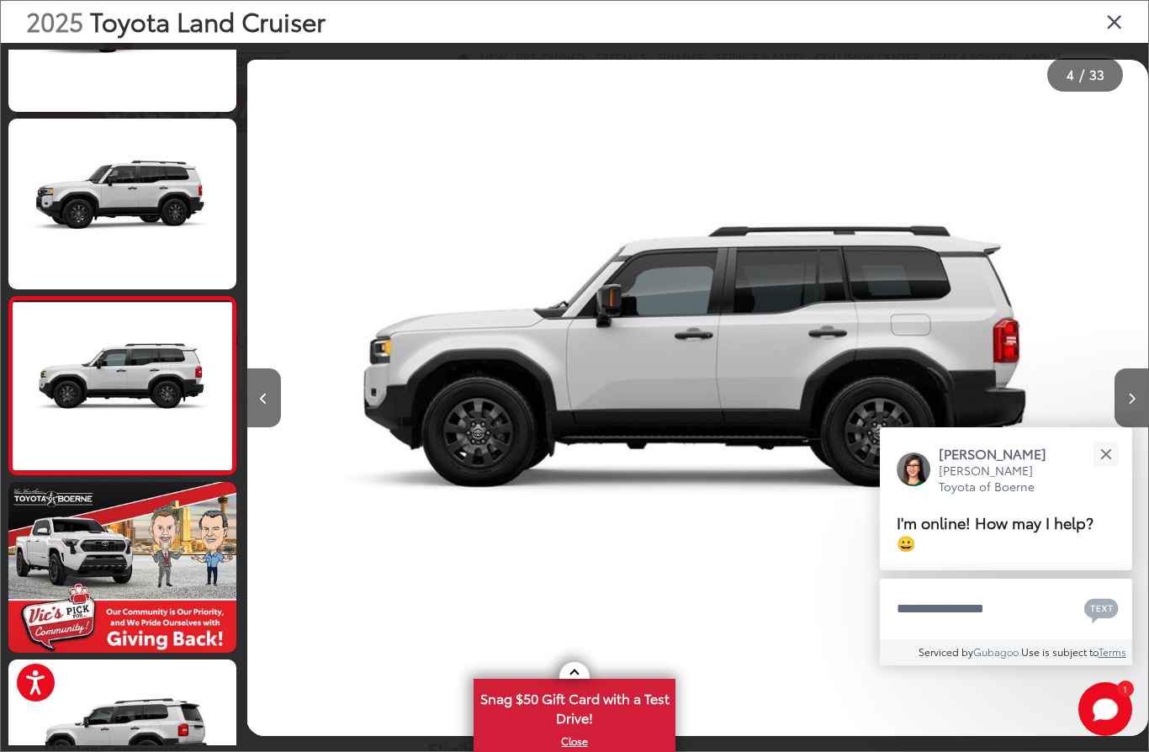
click at [1111, 25] on icon "Close gallery" at bounding box center [1114, 21] width 17 height 22
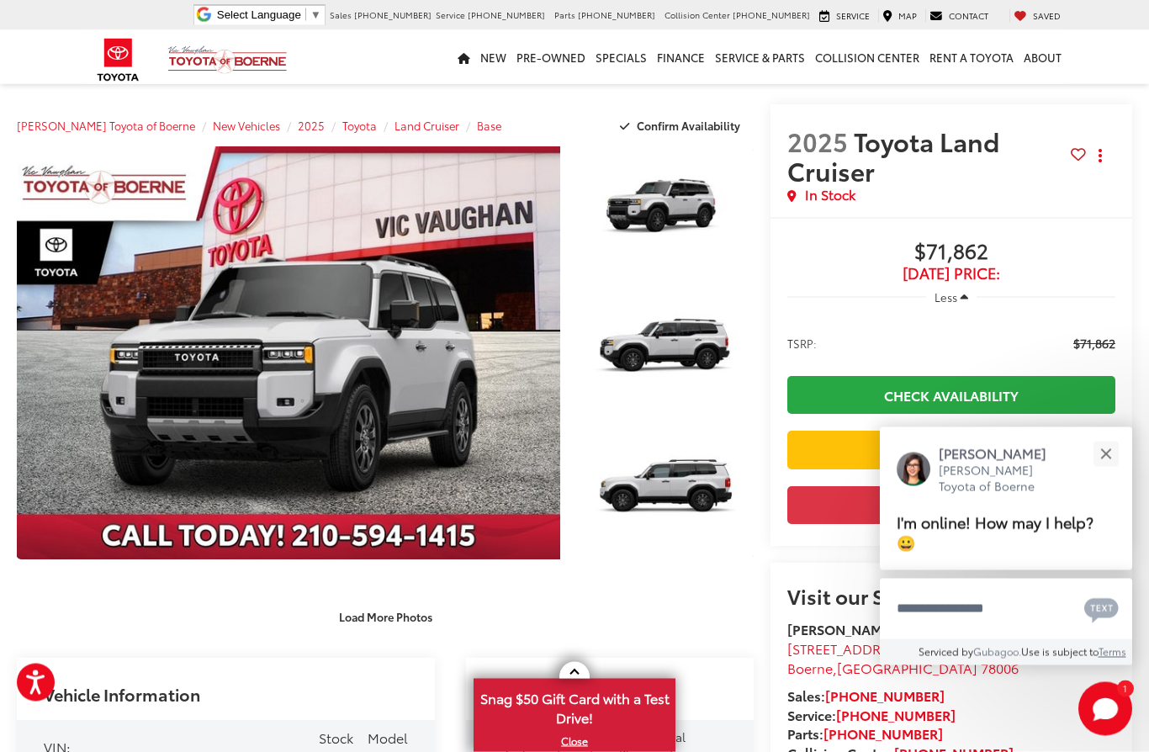
scroll to position [0, 0]
